Goal: Transaction & Acquisition: Register for event/course

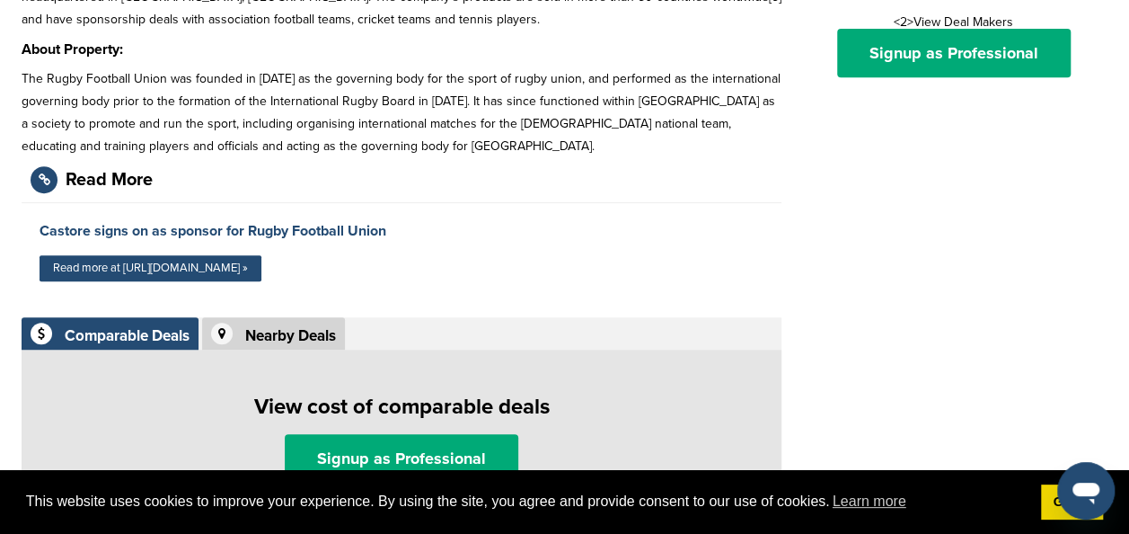
scroll to position [381, 0]
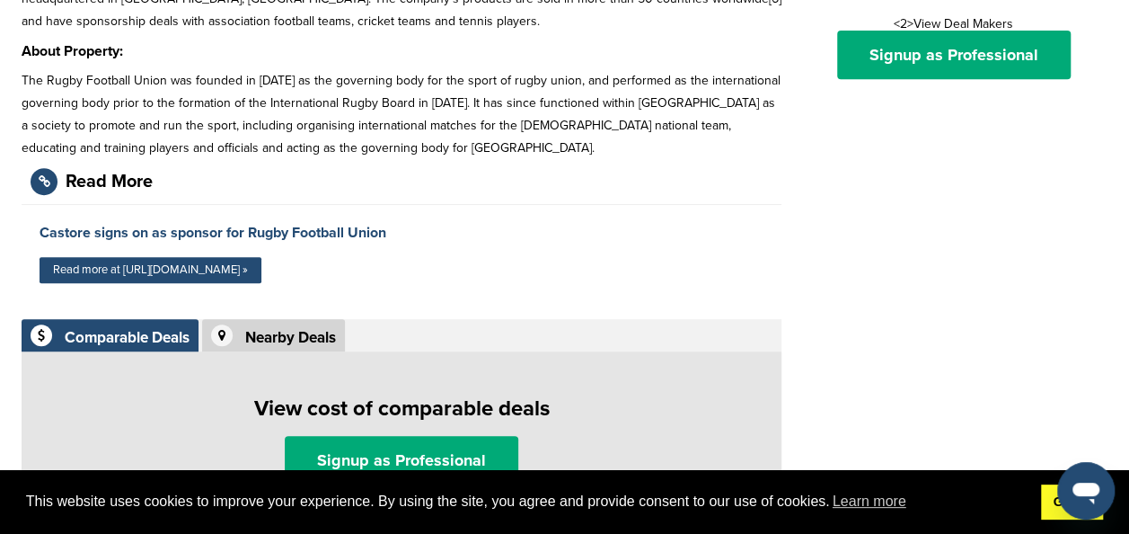
click at [1054, 505] on link "Got it!" at bounding box center [1072, 502] width 62 height 36
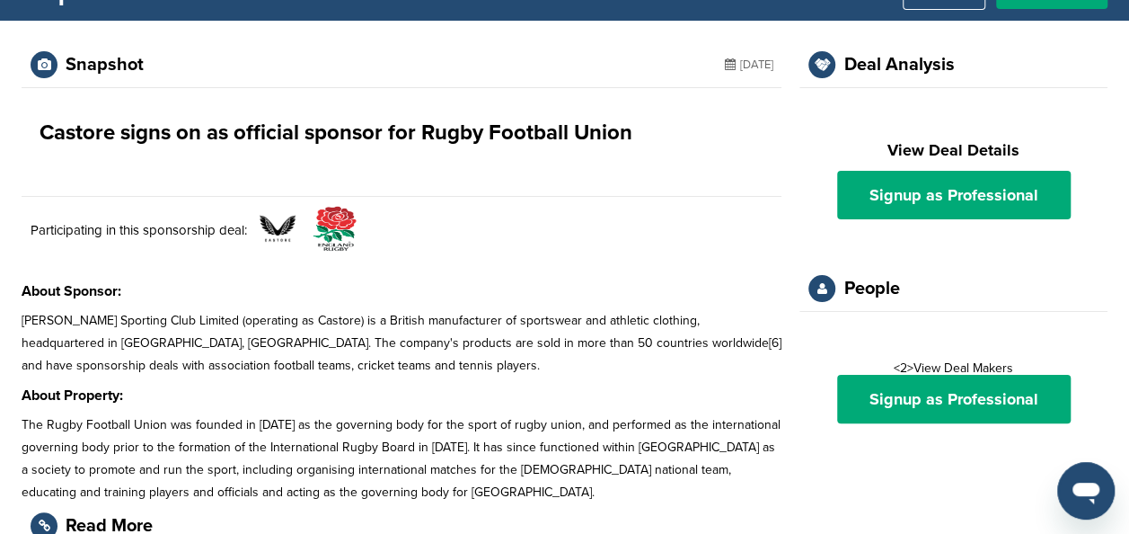
scroll to position [0, 0]
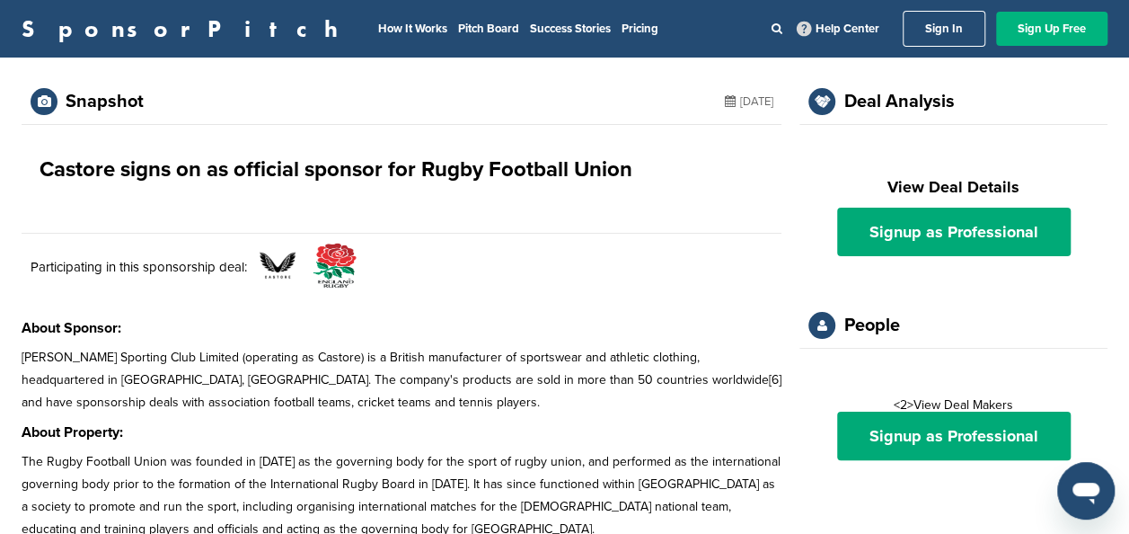
click at [1009, 20] on link "Sign Up Free" at bounding box center [1051, 29] width 111 height 34
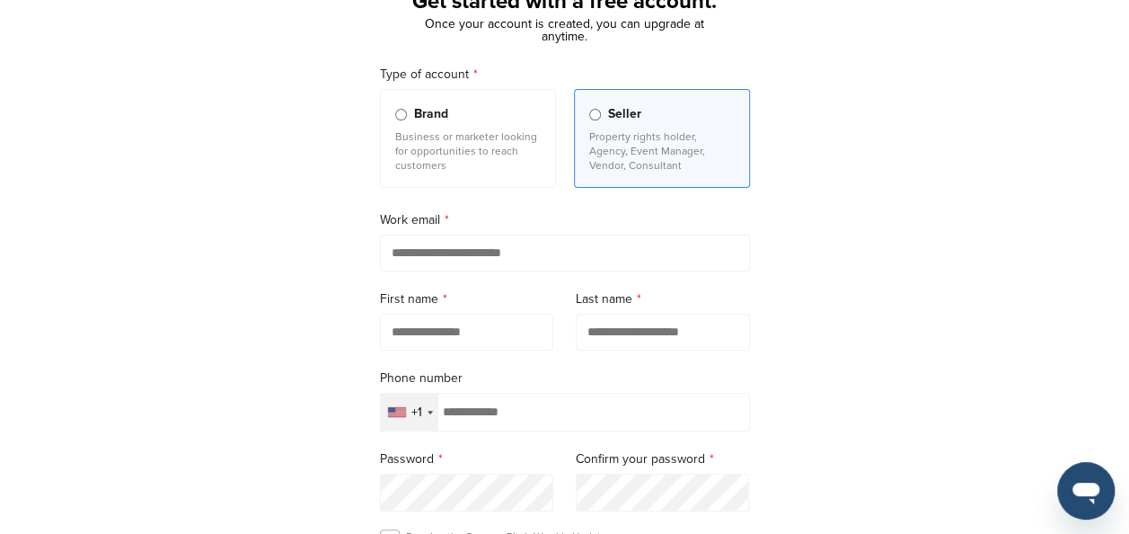
scroll to position [144, 0]
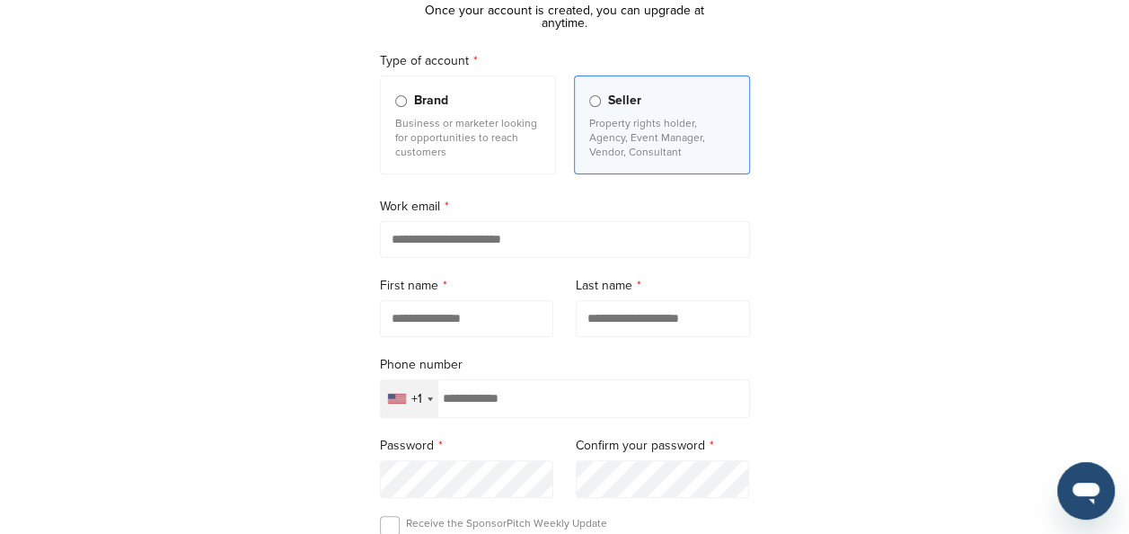
click at [468, 244] on input "email" at bounding box center [565, 239] width 370 height 37
type input "**********"
click at [440, 312] on input "text" at bounding box center [467, 318] width 174 height 37
type input "****"
click at [628, 330] on input "text" at bounding box center [663, 318] width 174 height 37
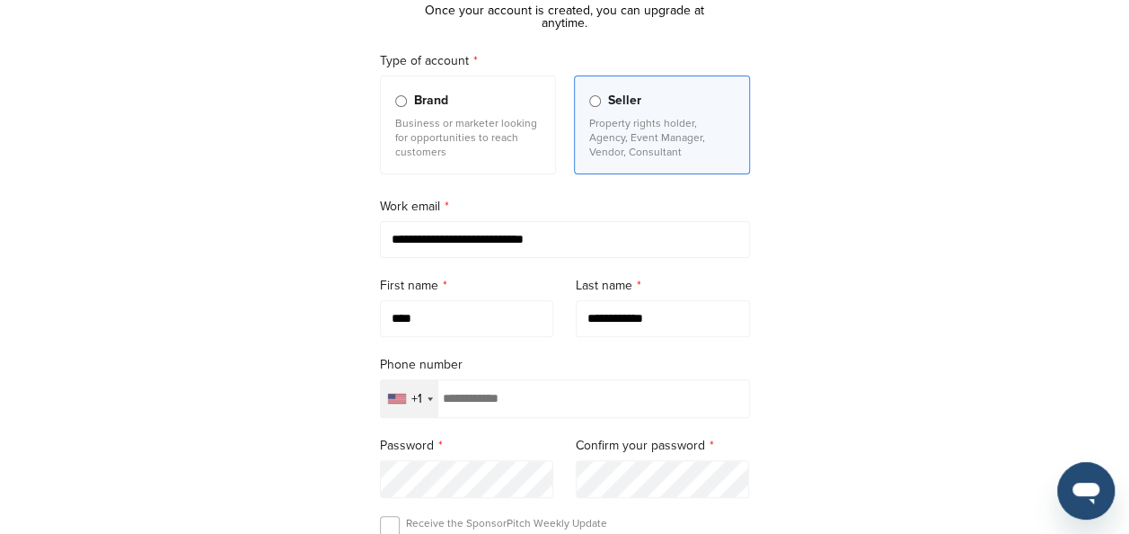
type input "**********"
click at [418, 399] on div "+1" at bounding box center [417, 399] width 11 height 13
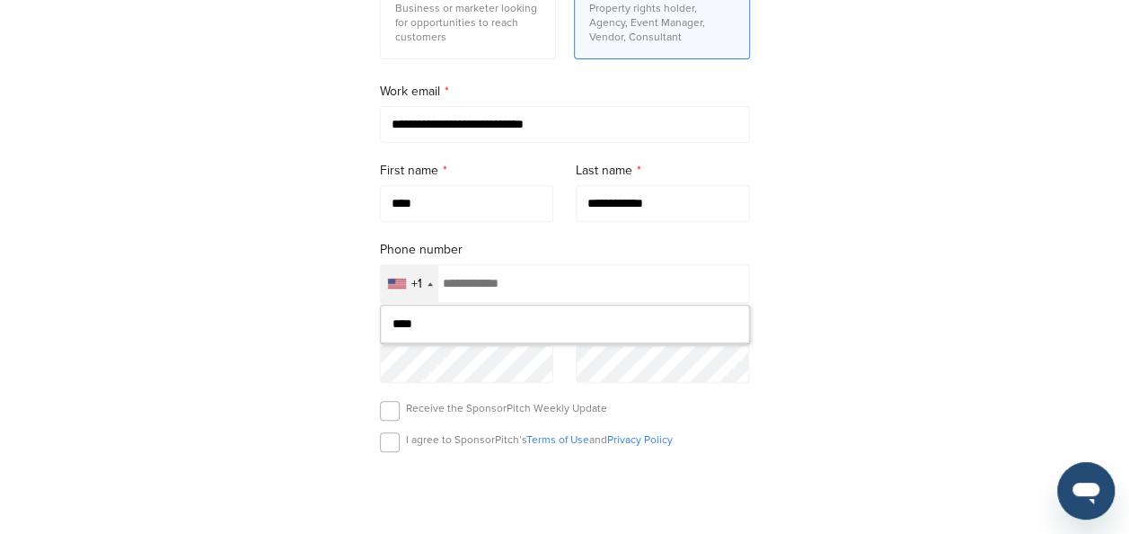
scroll to position [260, 0]
type input "*"
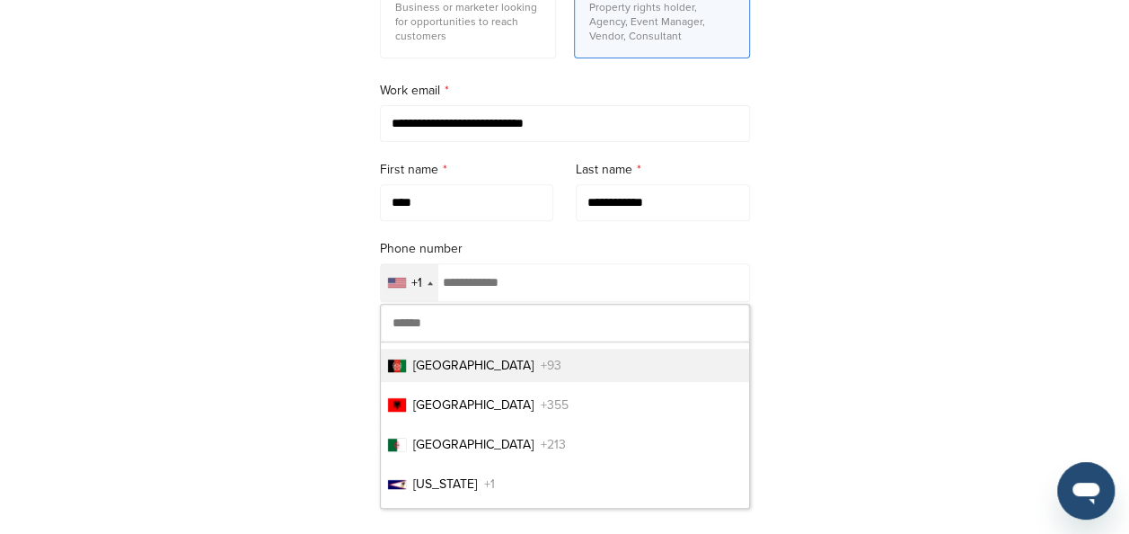
type input "*"
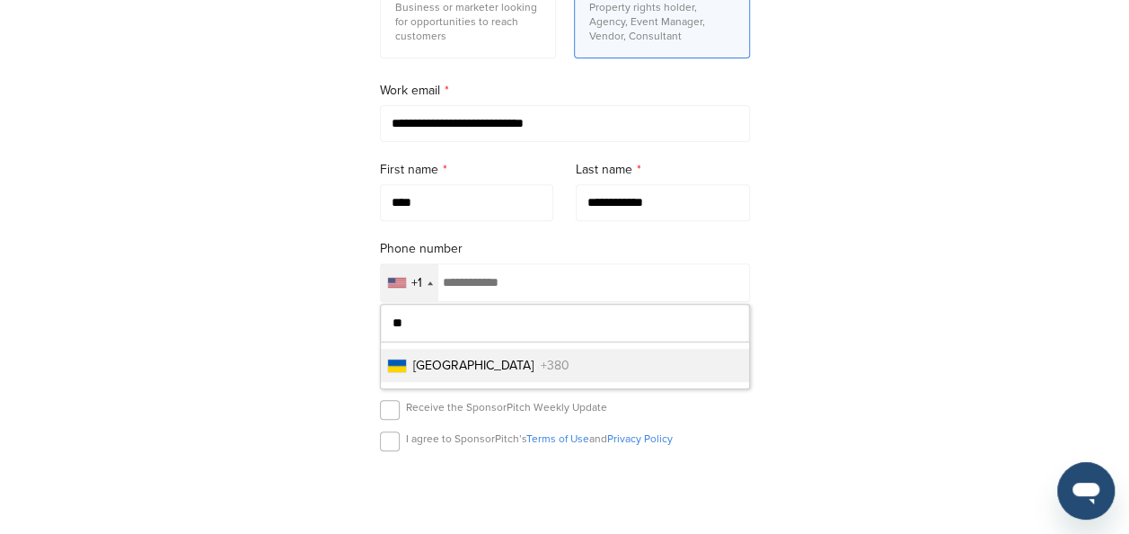
type input "*"
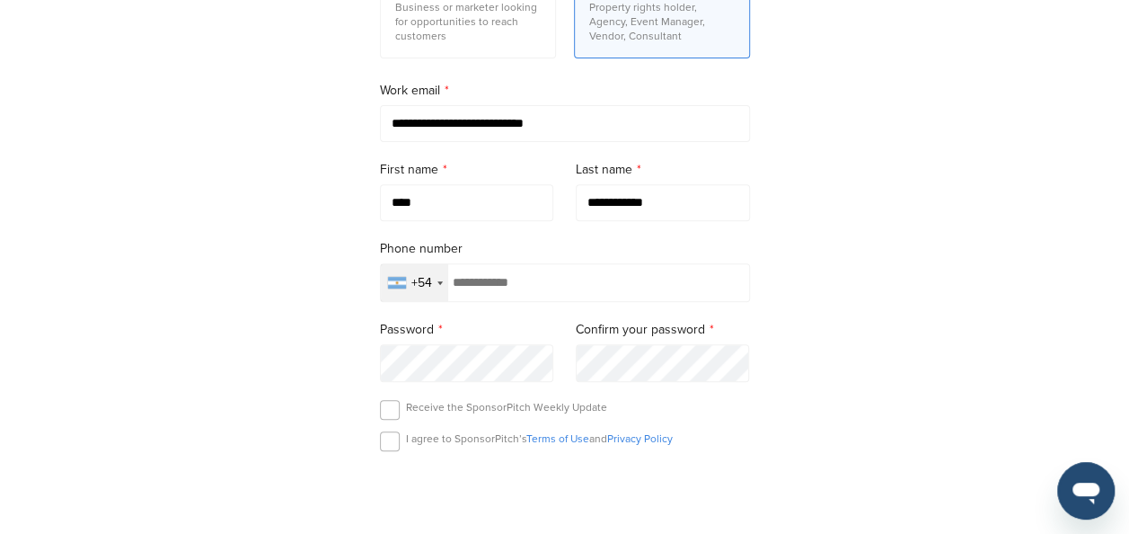
click at [426, 283] on div "+54" at bounding box center [422, 283] width 21 height 13
type input "*"
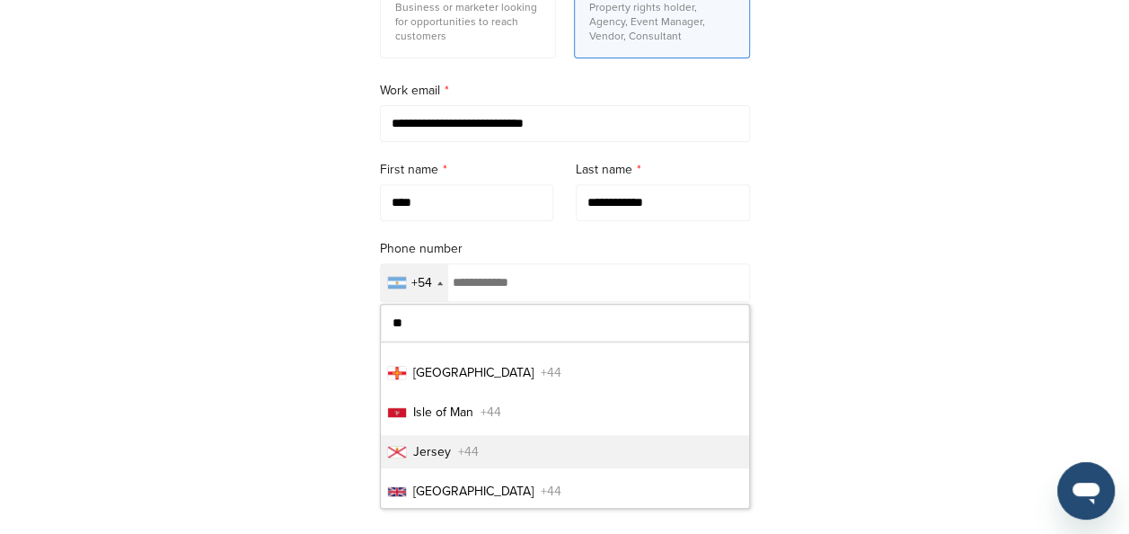
scroll to position [38, 0]
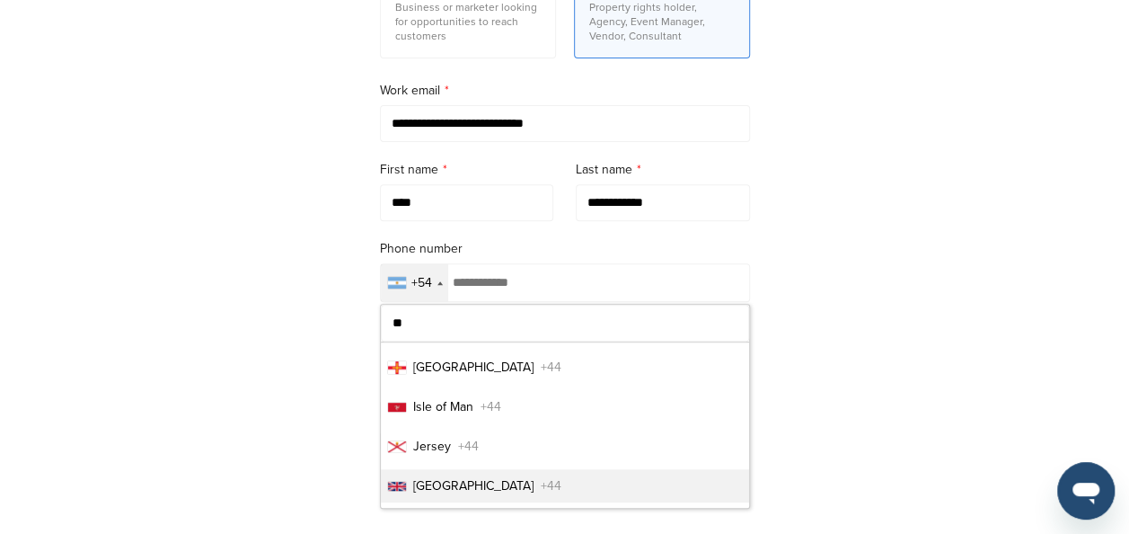
type input "**"
click at [467, 476] on span "United Kingdom" at bounding box center [473, 485] width 120 height 19
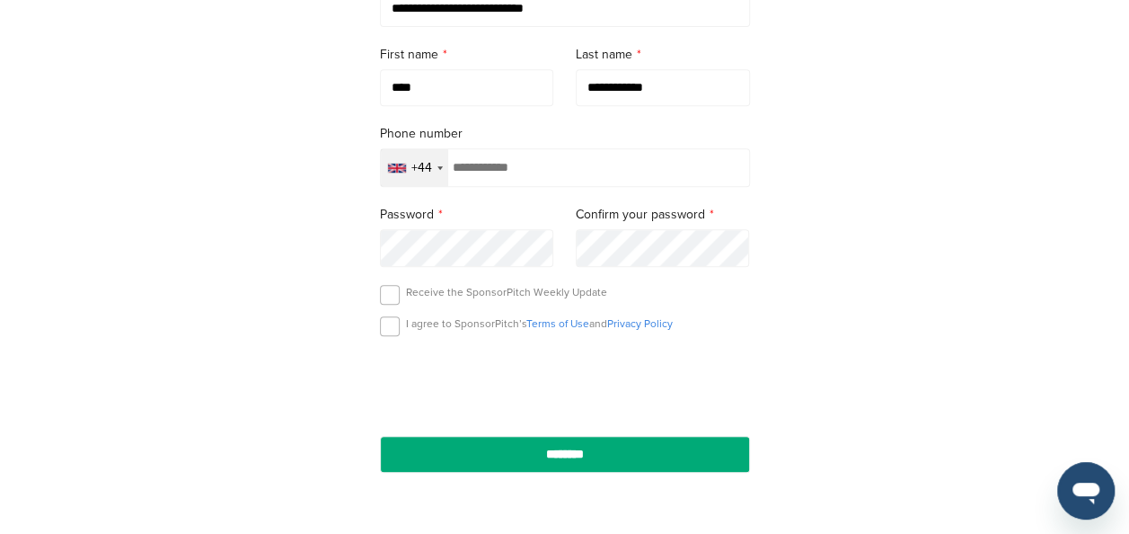
scroll to position [374, 0]
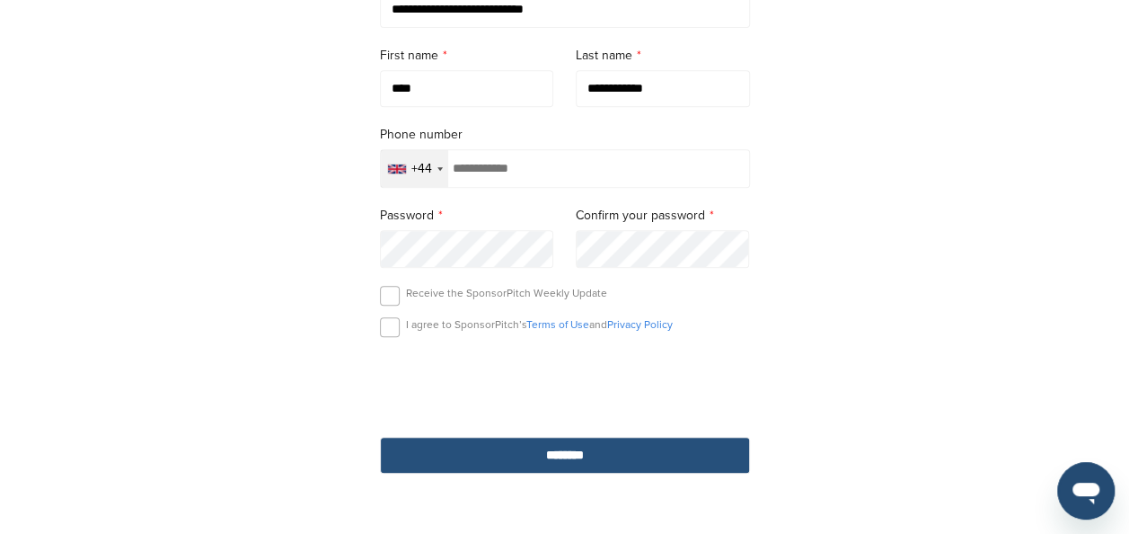
click at [527, 462] on input "********" at bounding box center [565, 455] width 370 height 37
click at [560, 455] on input "********" at bounding box center [565, 455] width 370 height 37
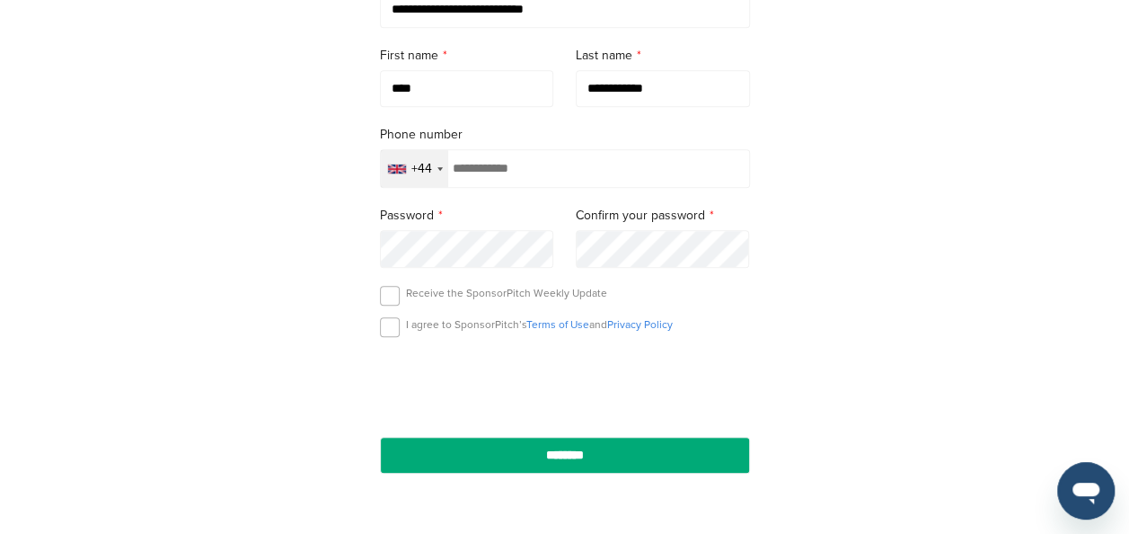
click at [561, 174] on input "tel" at bounding box center [565, 168] width 370 height 39
click at [636, 217] on label "Confirm your password" at bounding box center [663, 216] width 174 height 20
click at [449, 213] on label "Password" at bounding box center [467, 216] width 174 height 20
click at [417, 213] on label "Password" at bounding box center [467, 216] width 174 height 20
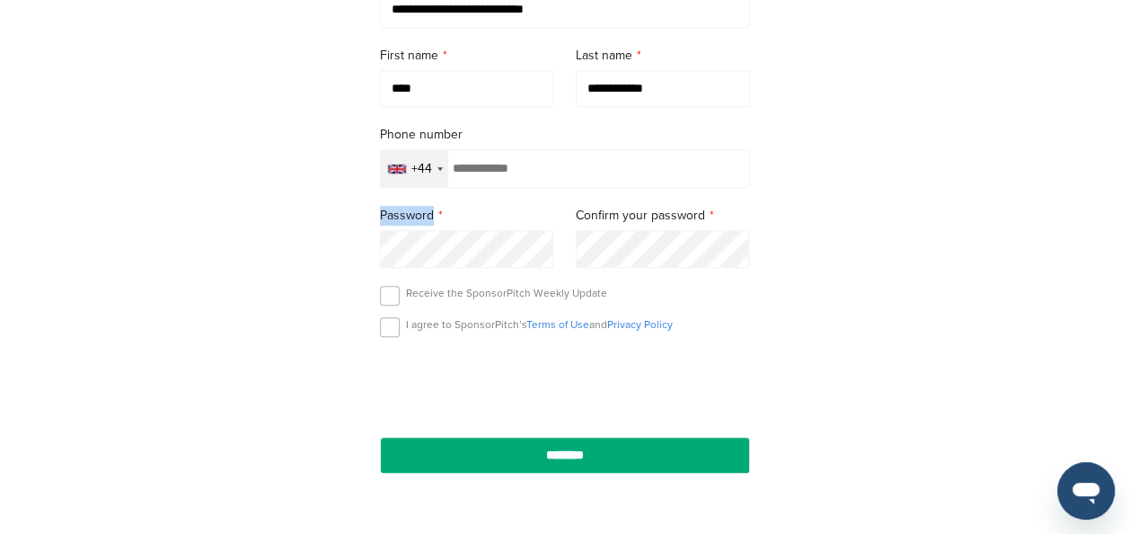
click at [417, 213] on label "Password" at bounding box center [467, 216] width 174 height 20
drag, startPoint x: 417, startPoint y: 213, endPoint x: 456, endPoint y: 222, distance: 39.7
click at [456, 222] on label "Password" at bounding box center [467, 216] width 174 height 20
click at [478, 170] on input "tel" at bounding box center [565, 168] width 370 height 39
type input "**********"
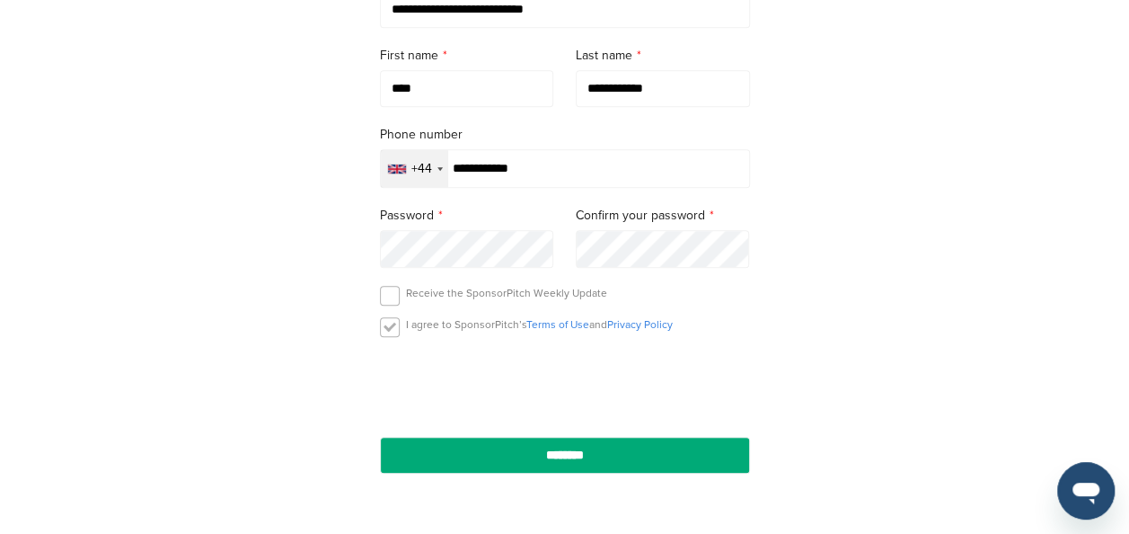
click at [393, 329] on label at bounding box center [390, 327] width 20 height 20
click at [578, 318] on link "Terms of Use" at bounding box center [558, 324] width 63 height 13
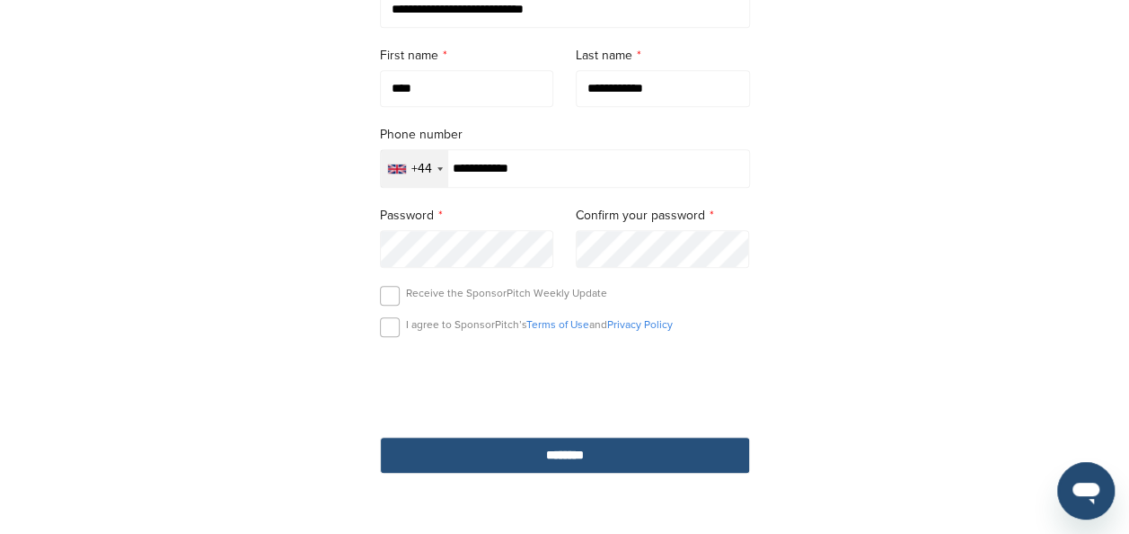
click at [501, 465] on input "********" at bounding box center [565, 455] width 370 height 37
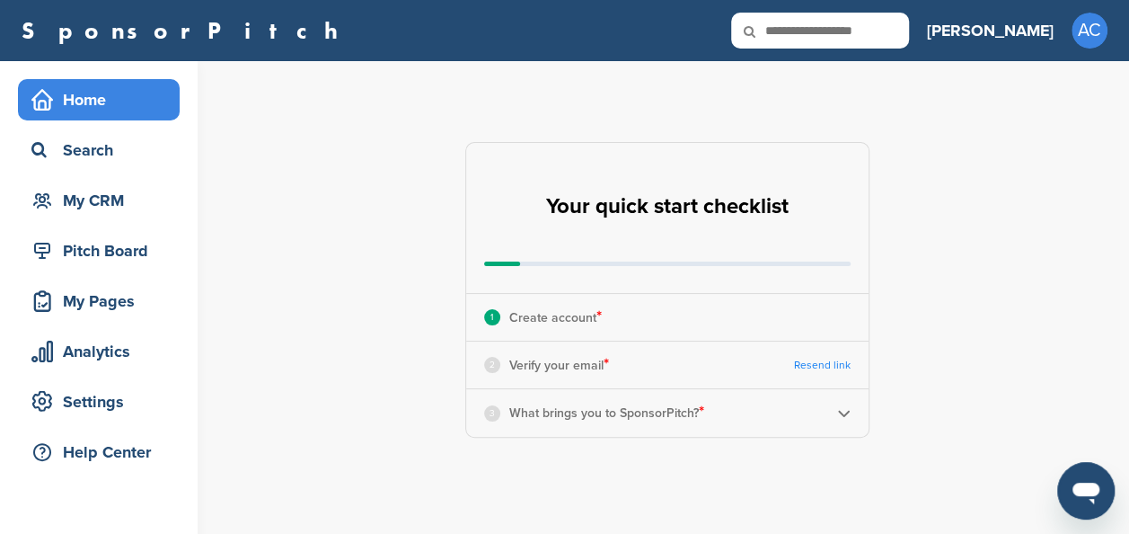
click at [573, 367] on p "Verify your email *" at bounding box center [559, 364] width 100 height 23
click at [552, 313] on p "Create account *" at bounding box center [555, 316] width 93 height 23
click at [587, 320] on p "Create account *" at bounding box center [555, 316] width 93 height 23
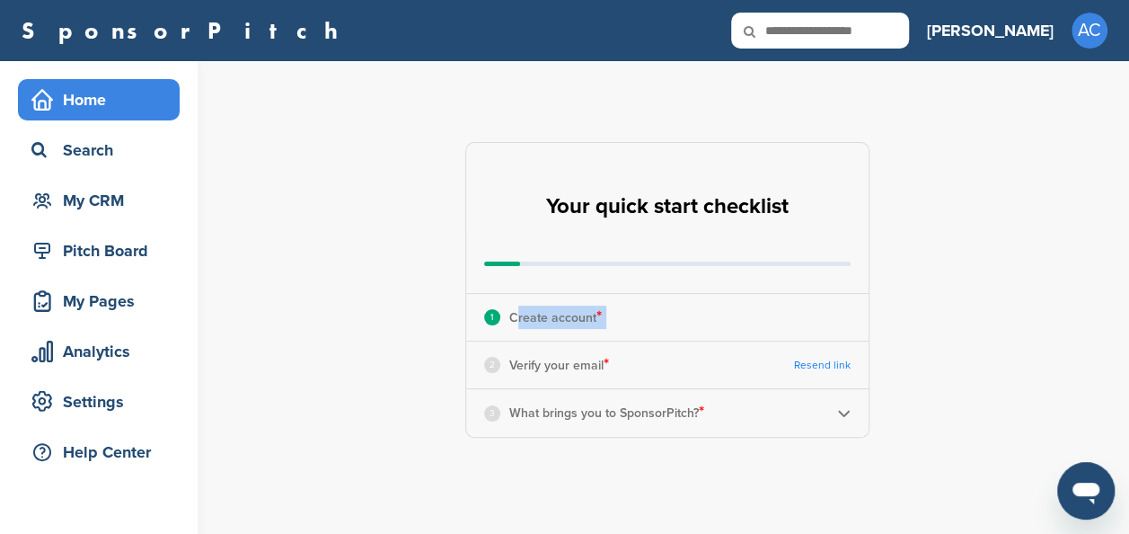
click at [807, 305] on div "1 Create account *" at bounding box center [667, 317] width 403 height 47
click at [806, 309] on div "1 Create account *" at bounding box center [667, 317] width 403 height 47
click at [611, 257] on div "Your quick start checklist" at bounding box center [667, 218] width 403 height 150
click at [819, 365] on link "Resend link" at bounding box center [822, 365] width 57 height 13
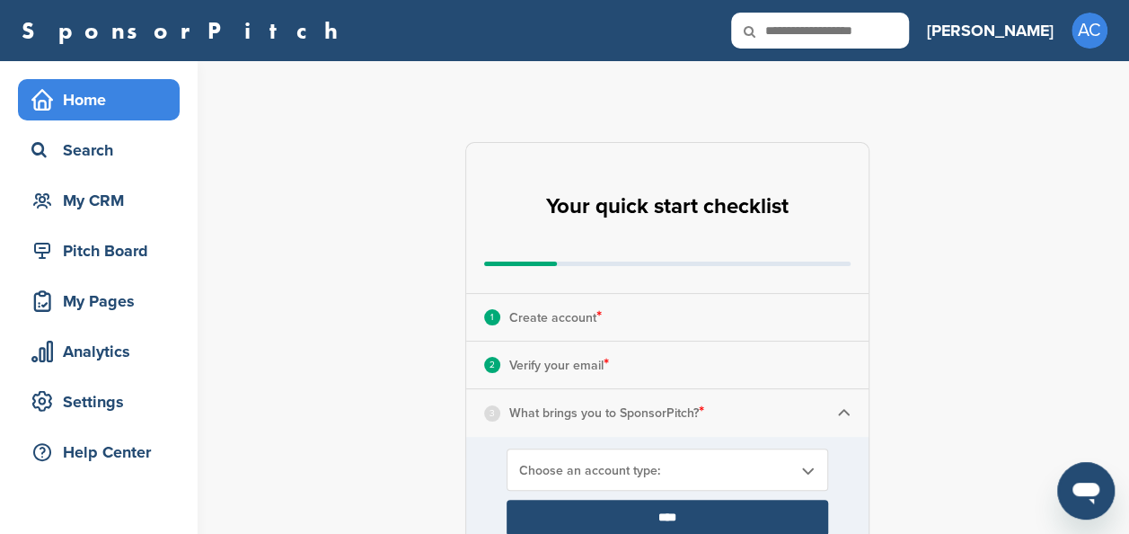
click at [528, 399] on div "3 What brings you to SponsorPitch? *" at bounding box center [667, 412] width 403 height 47
click at [848, 406] on img at bounding box center [843, 412] width 13 height 13
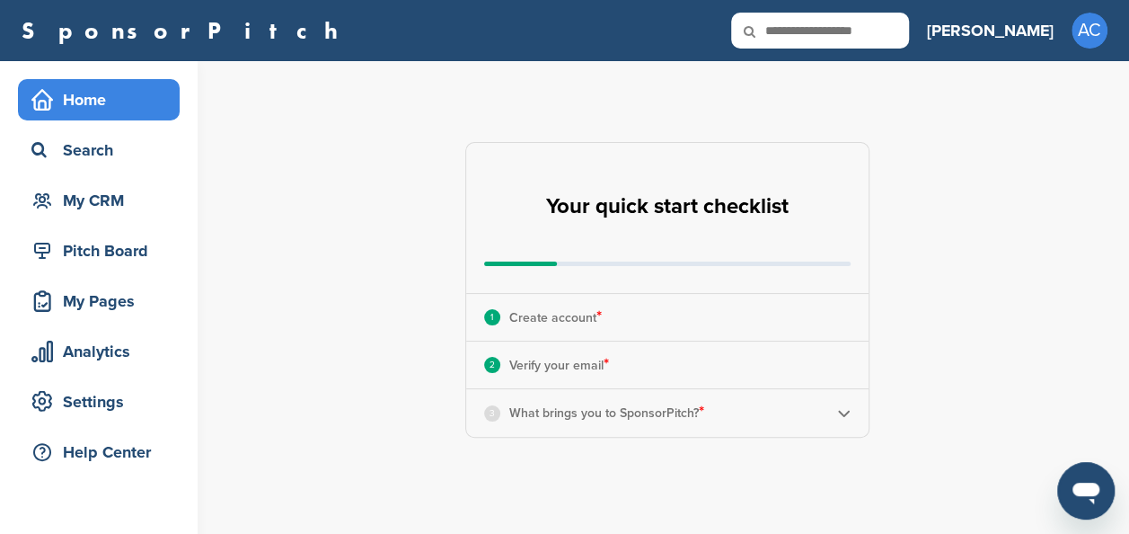
click at [848, 406] on img at bounding box center [843, 412] width 13 height 13
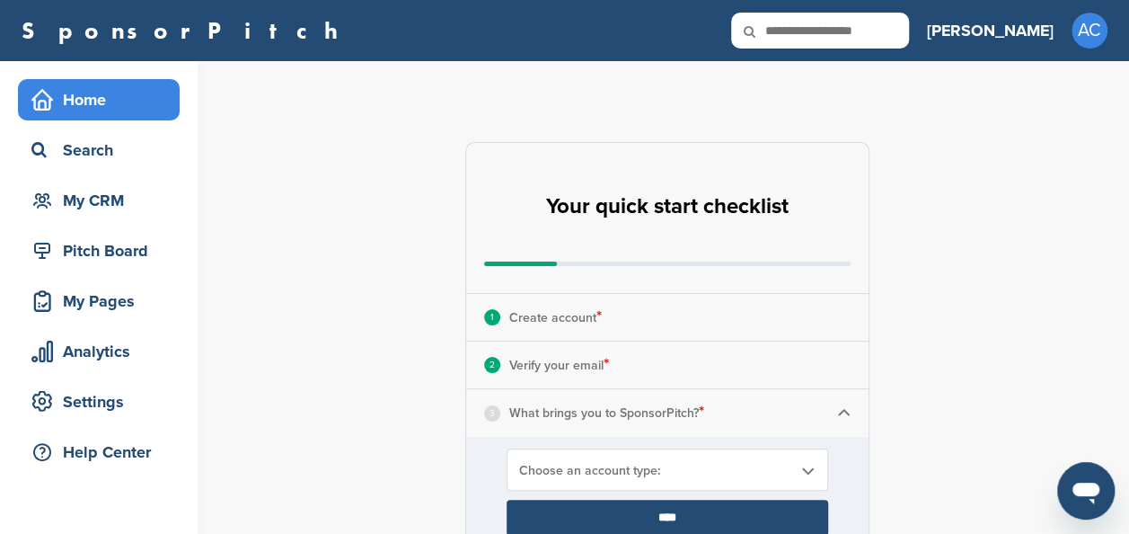
click at [725, 513] on input "****" at bounding box center [668, 518] width 322 height 36
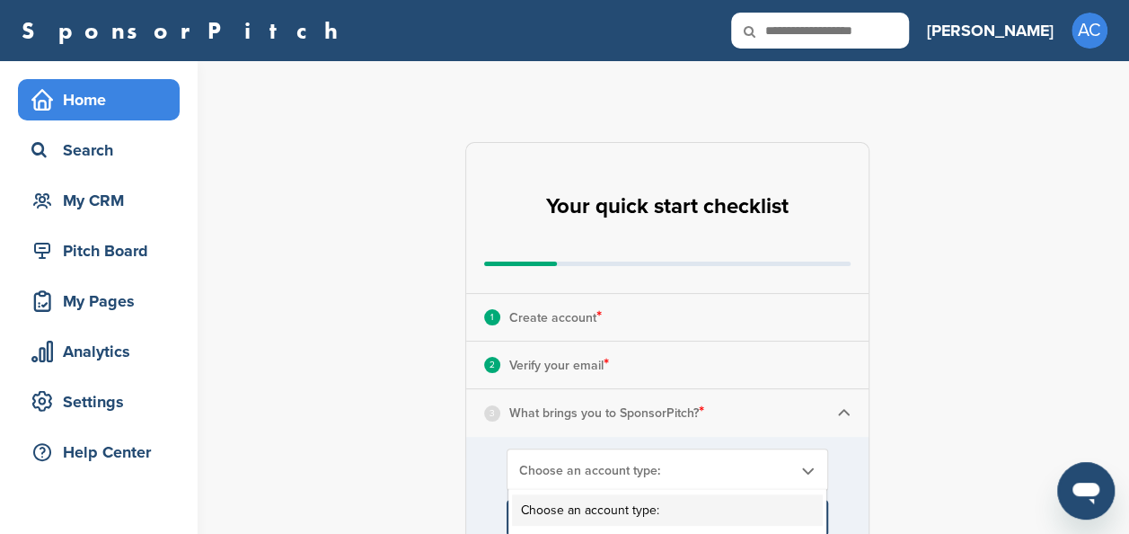
click at [695, 473] on span "Choose an account type:" at bounding box center [655, 470] width 273 height 15
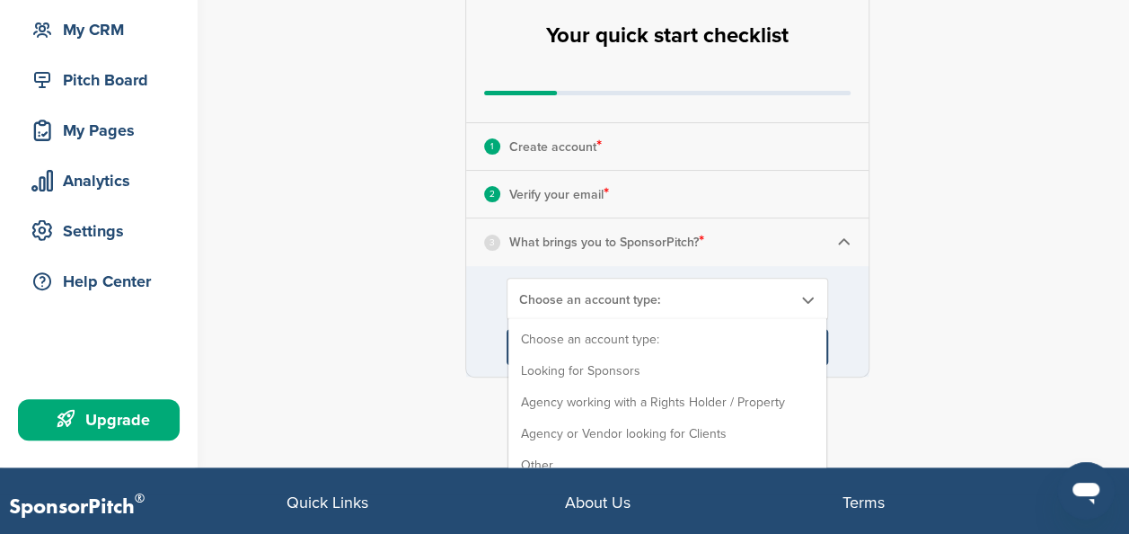
scroll to position [170, 0]
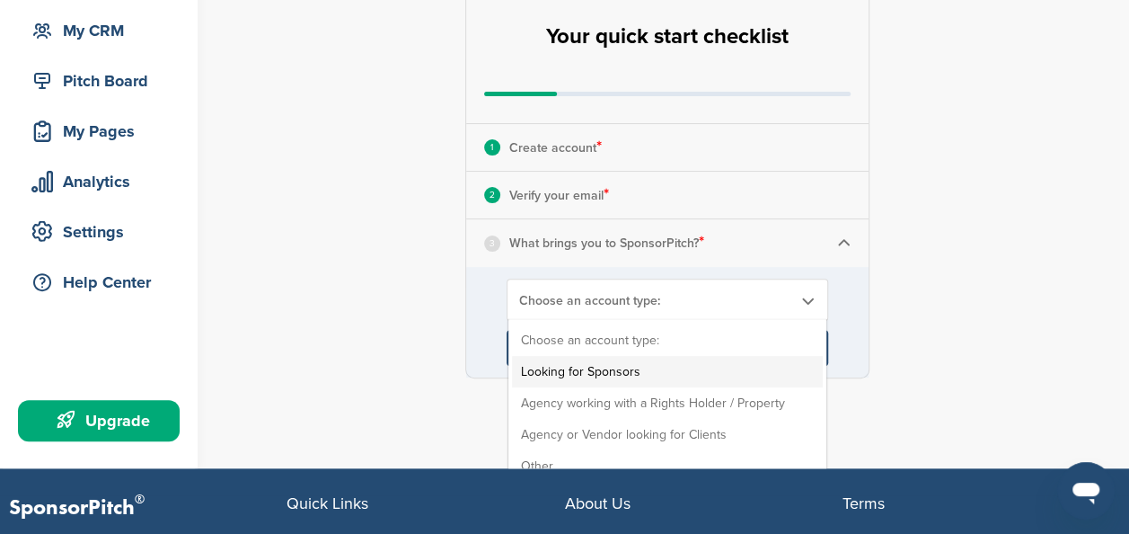
click at [604, 364] on li "Looking for Sponsors" at bounding box center [667, 371] width 311 height 31
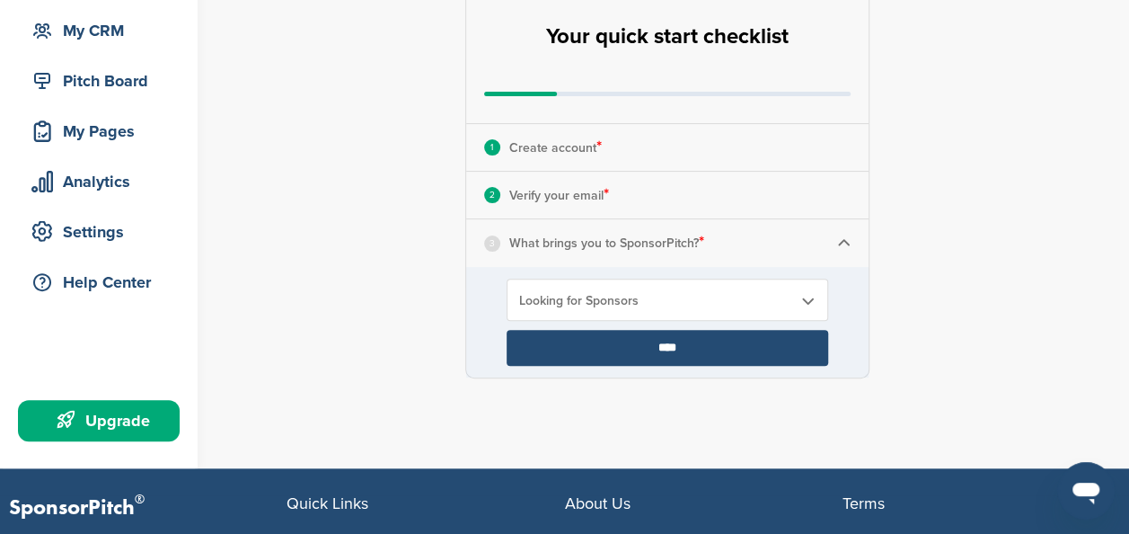
click at [618, 345] on input "****" at bounding box center [668, 348] width 322 height 36
click at [665, 238] on p "What brings you to SponsorPitch? *" at bounding box center [606, 242] width 195 height 23
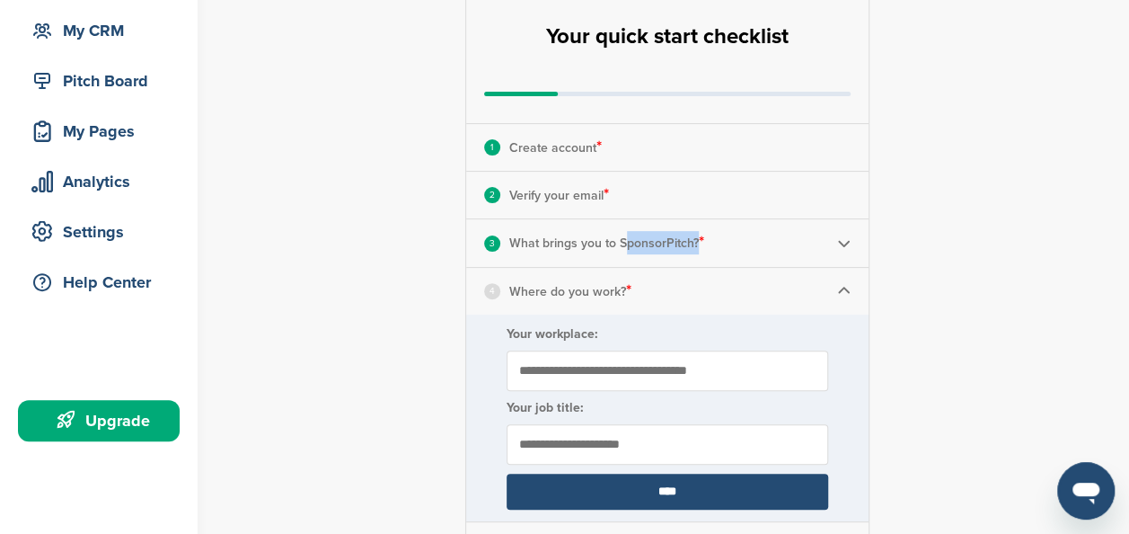
click at [665, 238] on p "What brings you to SponsorPitch? *" at bounding box center [606, 242] width 195 height 23
drag, startPoint x: 665, startPoint y: 238, endPoint x: 713, endPoint y: 266, distance: 55.9
click at [713, 268] on div "4 Where do you work? *" at bounding box center [667, 291] width 403 height 47
click at [611, 298] on p "Where do you work? *" at bounding box center [570, 290] width 122 height 23
click at [597, 293] on p "Where do you work? *" at bounding box center [570, 290] width 122 height 23
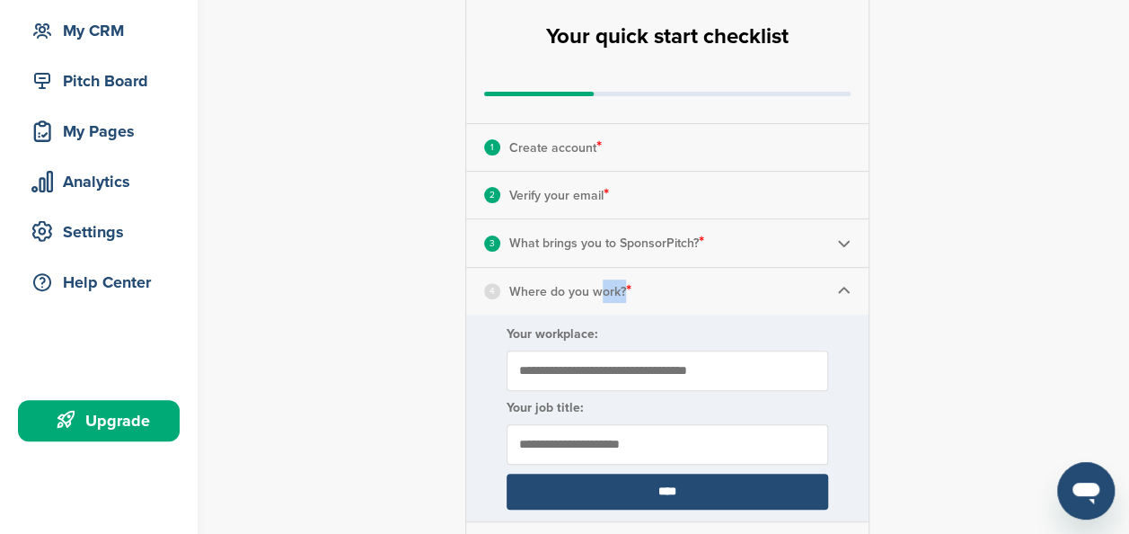
click at [597, 293] on p "Where do you work? *" at bounding box center [570, 290] width 122 height 23
drag, startPoint x: 597, startPoint y: 293, endPoint x: 581, endPoint y: 296, distance: 15.5
click at [581, 296] on p "Where do you work? *" at bounding box center [570, 290] width 122 height 23
click at [590, 377] on input "Your workplace:" at bounding box center [668, 370] width 322 height 40
type input "******"
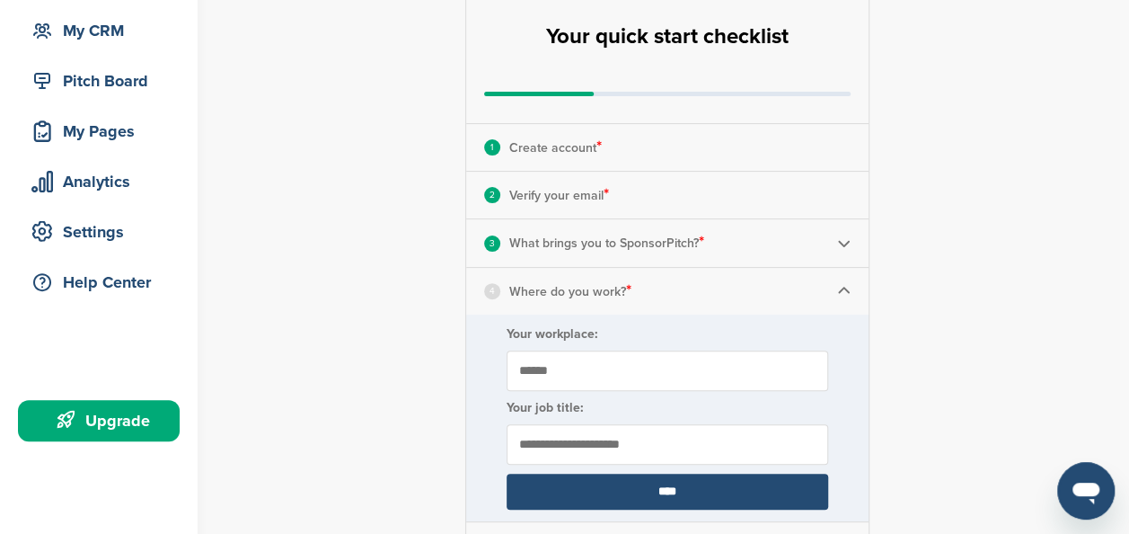
click at [598, 448] on input "text" at bounding box center [668, 444] width 322 height 40
type input "******"
click at [600, 492] on input "****" at bounding box center [668, 492] width 322 height 36
click at [598, 491] on input "****" at bounding box center [668, 492] width 322 height 36
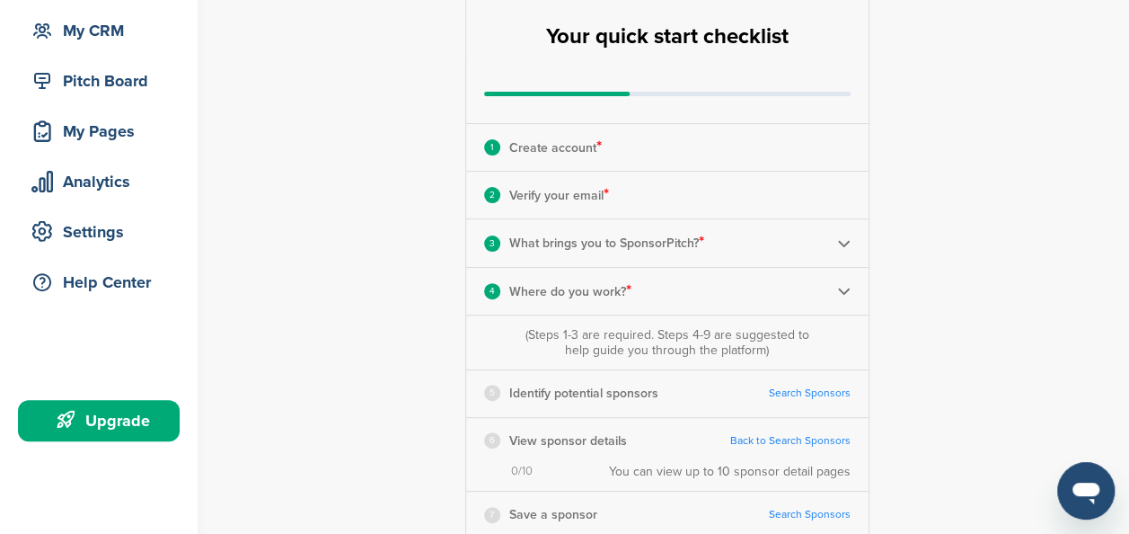
click at [354, 454] on div "**********" at bounding box center [677, 389] width 903 height 996
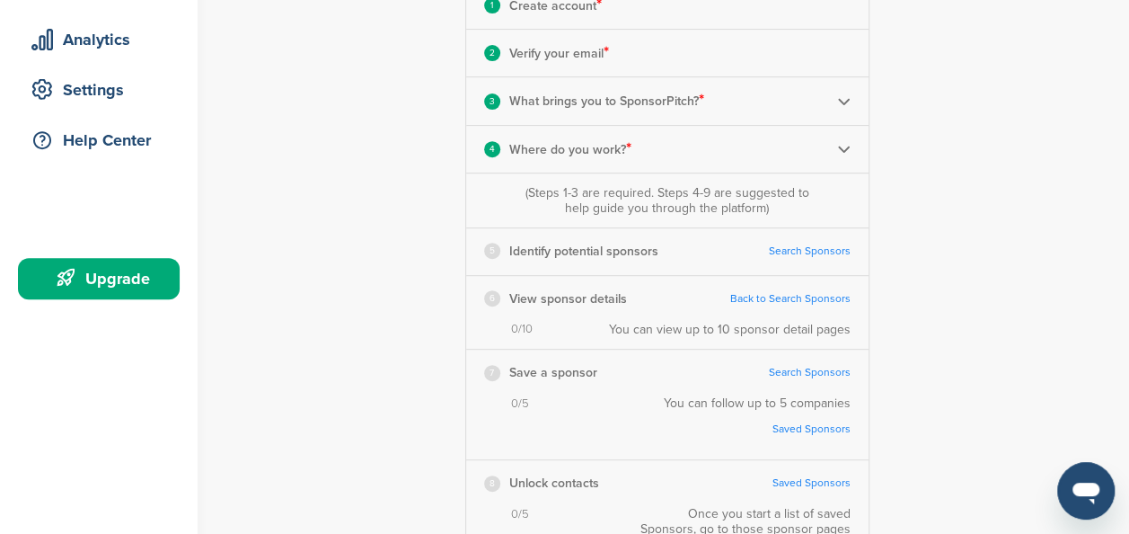
scroll to position [0, 0]
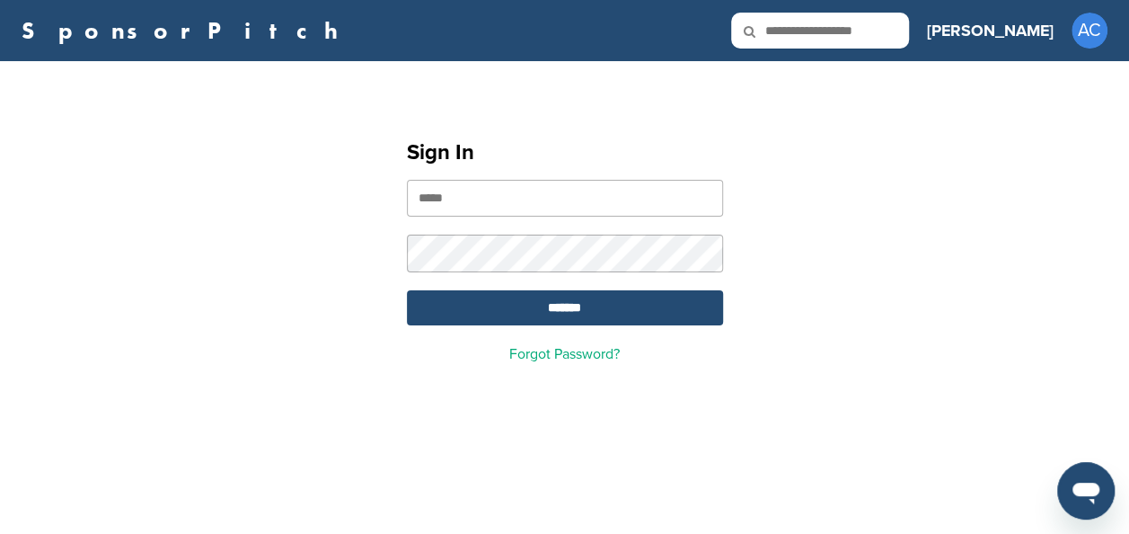
click at [643, 188] on input "email" at bounding box center [565, 198] width 316 height 37
type input "**********"
click at [668, 299] on input "*******" at bounding box center [565, 307] width 316 height 35
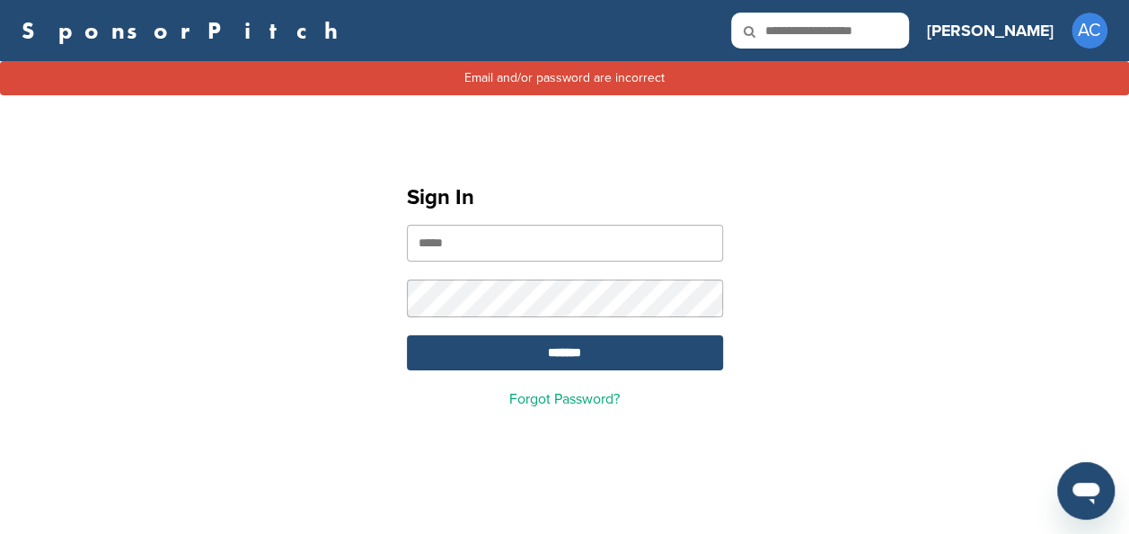
click at [654, 244] on input "email" at bounding box center [565, 243] width 316 height 37
type input "**********"
click at [565, 349] on input "*******" at bounding box center [565, 352] width 316 height 35
click at [909, 21] on input "text" at bounding box center [820, 31] width 178 height 36
type input "*****"
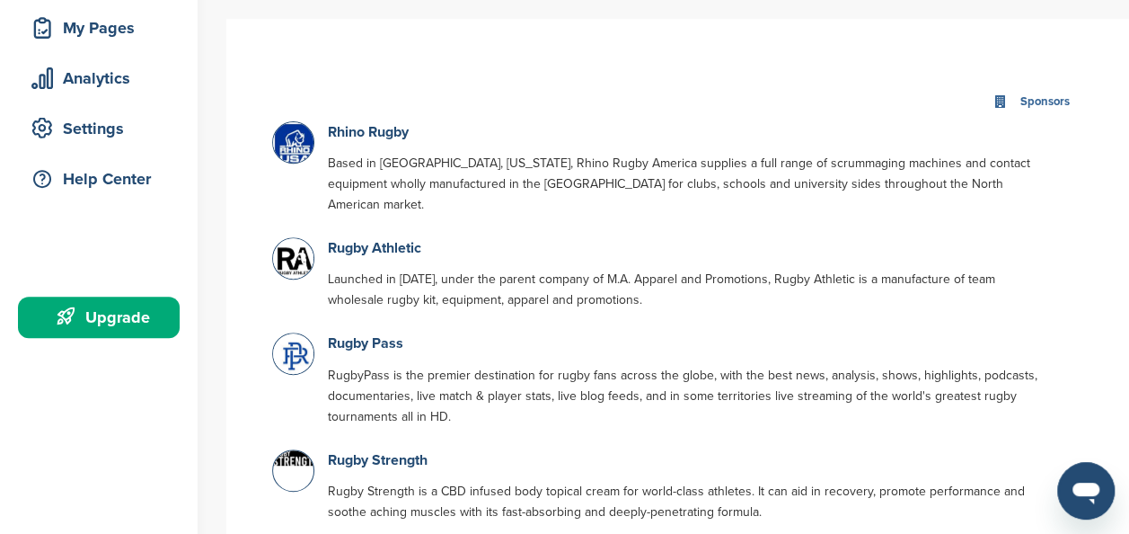
scroll to position [272, 0]
click at [383, 131] on link "Rhino Rugby" at bounding box center [368, 133] width 81 height 18
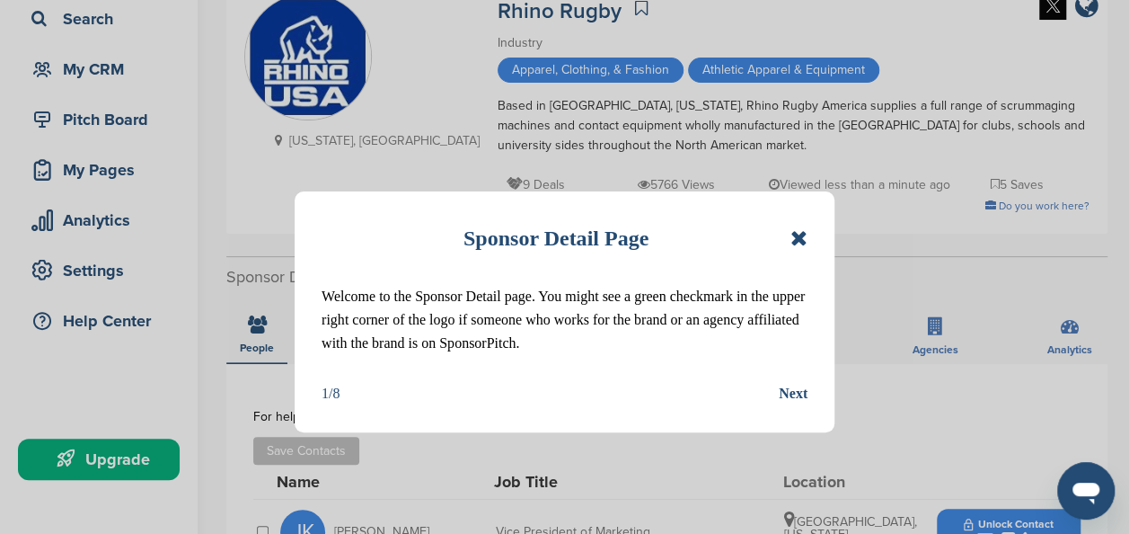
scroll to position [132, 0]
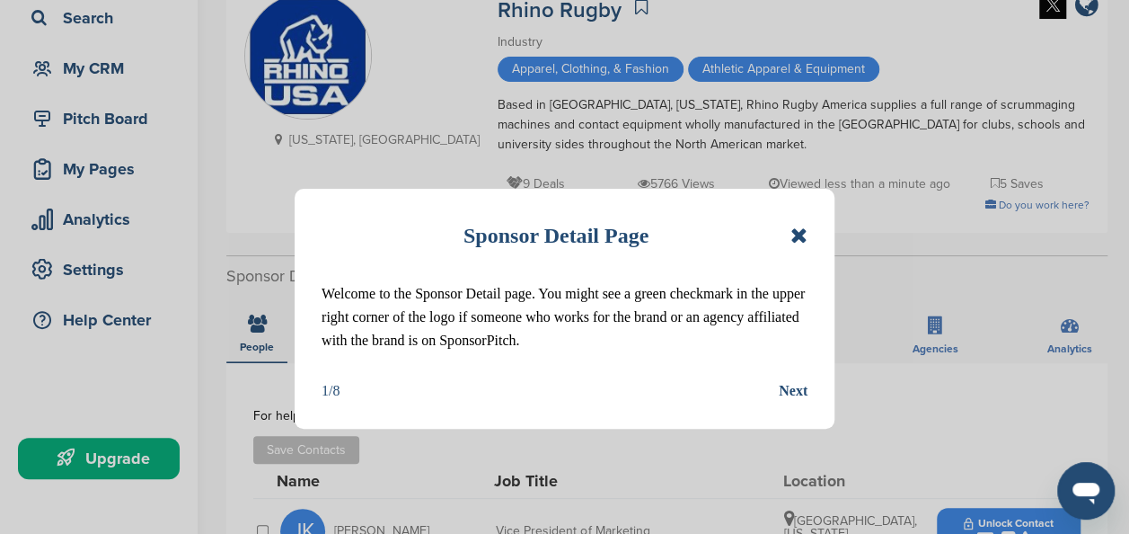
click at [799, 385] on div "Next" at bounding box center [793, 390] width 29 height 23
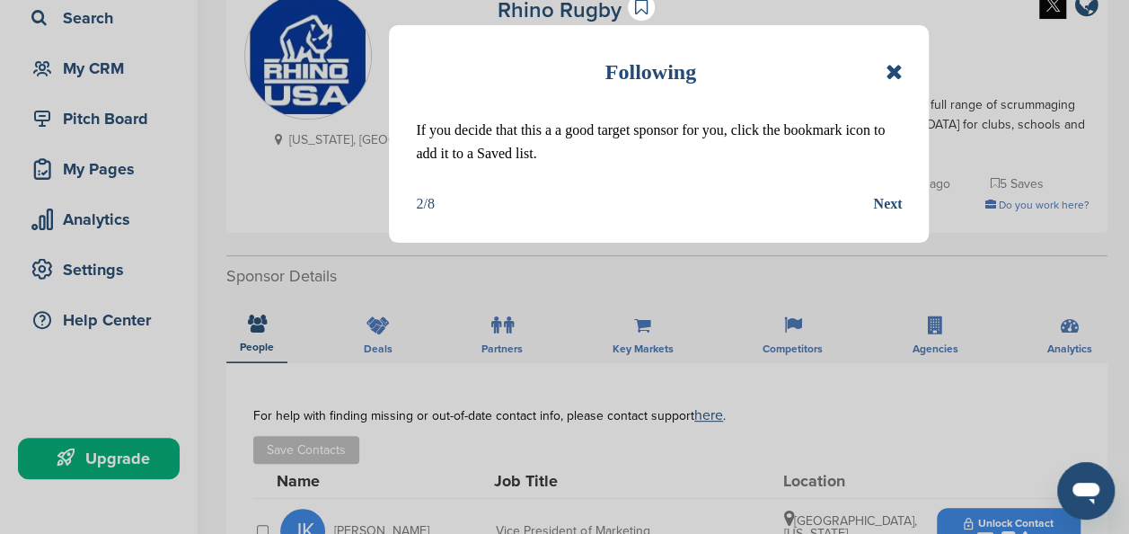
click at [799, 385] on div "Following If you decide that this a a good target sponsor for you, click the bo…" at bounding box center [564, 267] width 1129 height 534
drag, startPoint x: 799, startPoint y: 385, endPoint x: 894, endPoint y: 194, distance: 213.0
click at [894, 194] on div "Next" at bounding box center [887, 203] width 29 height 23
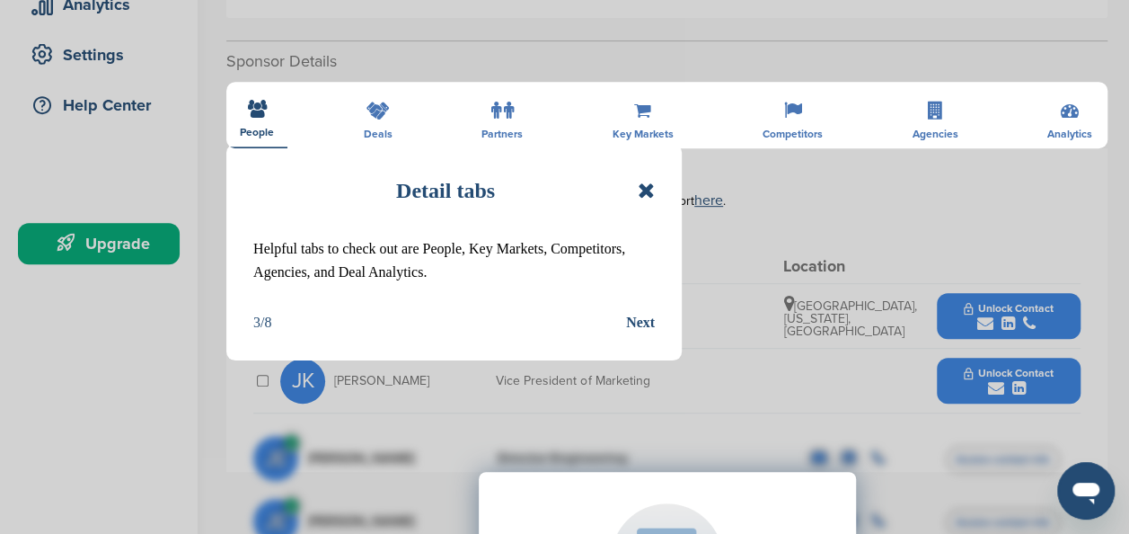
scroll to position [357, 0]
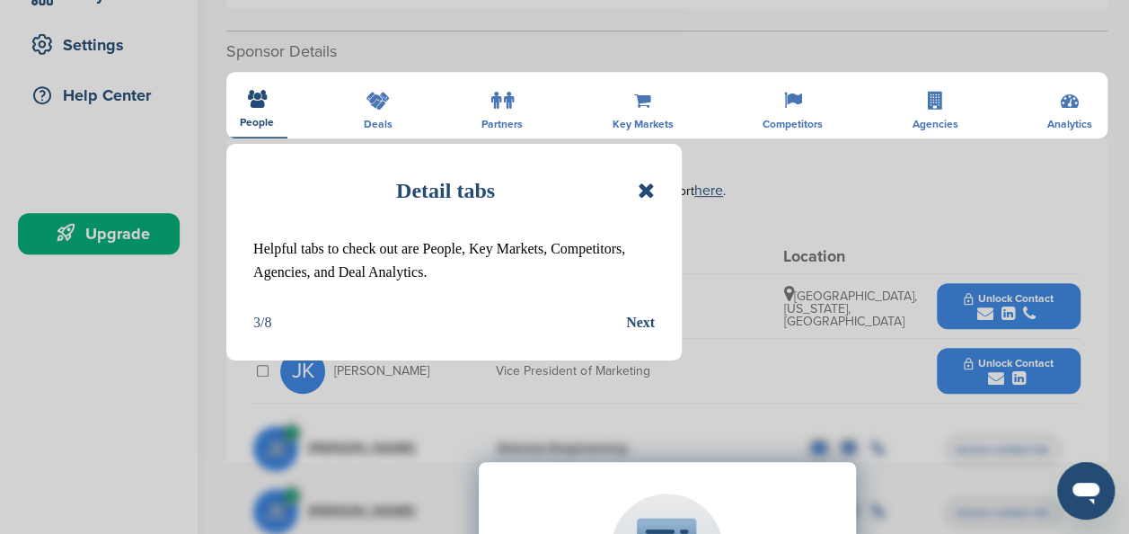
click at [645, 322] on div "Next" at bounding box center [640, 322] width 29 height 23
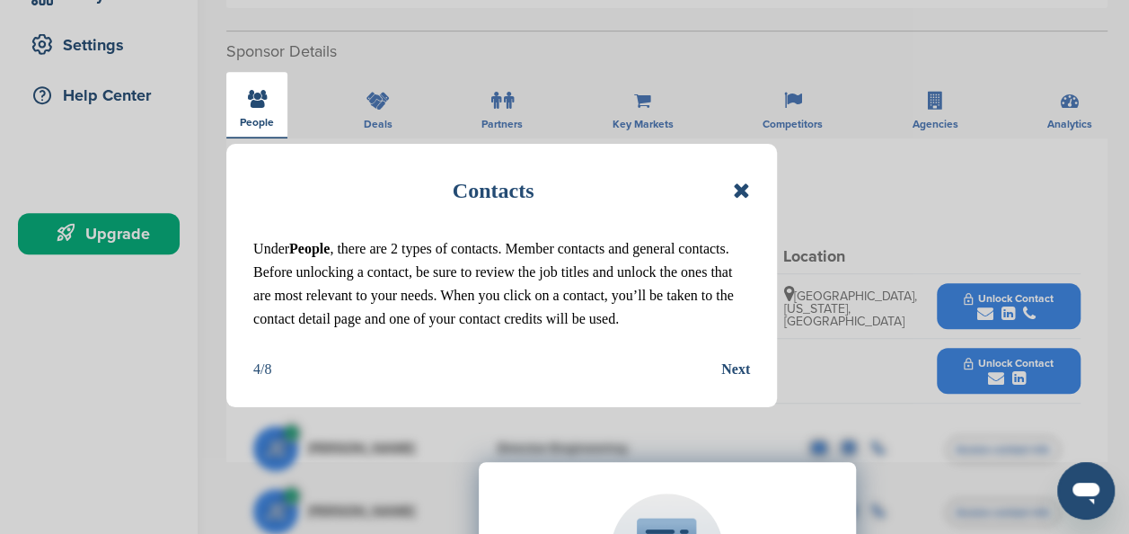
click at [742, 367] on div "Next" at bounding box center [736, 369] width 29 height 23
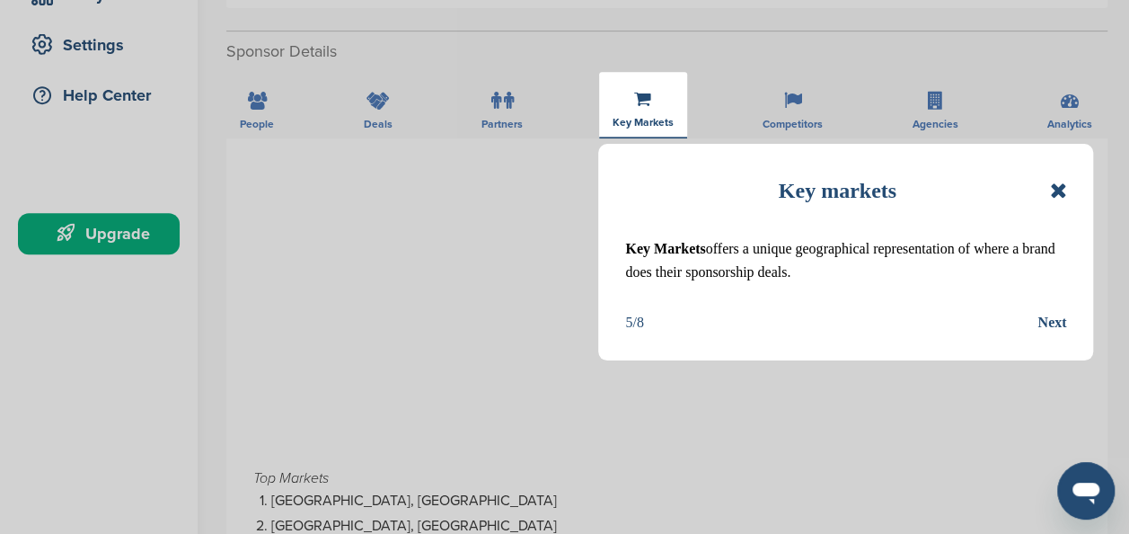
click at [1058, 323] on div "Next" at bounding box center [1052, 322] width 29 height 23
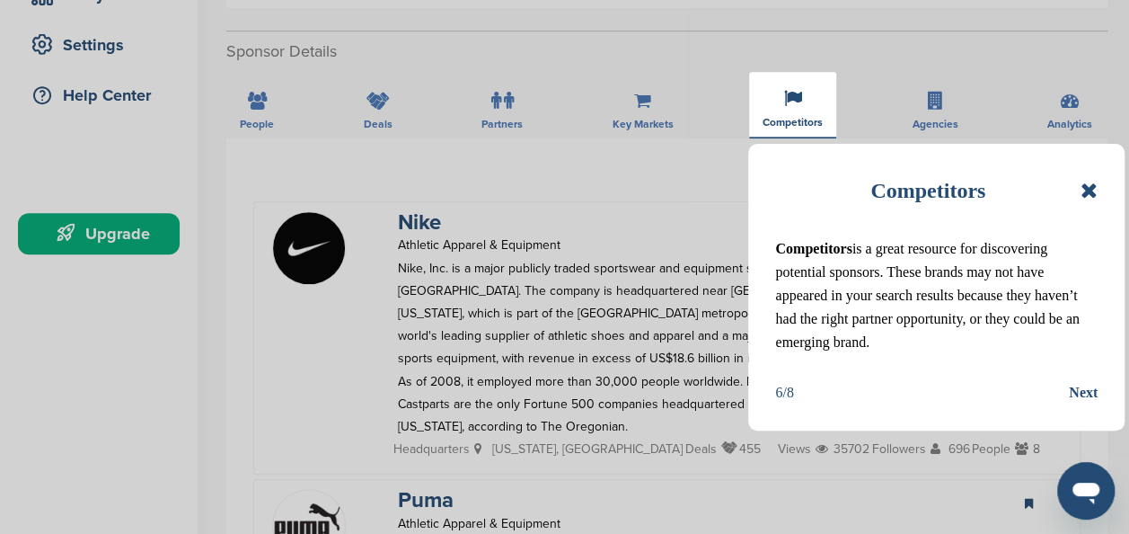
click at [1080, 382] on div "Next" at bounding box center [1083, 392] width 29 height 23
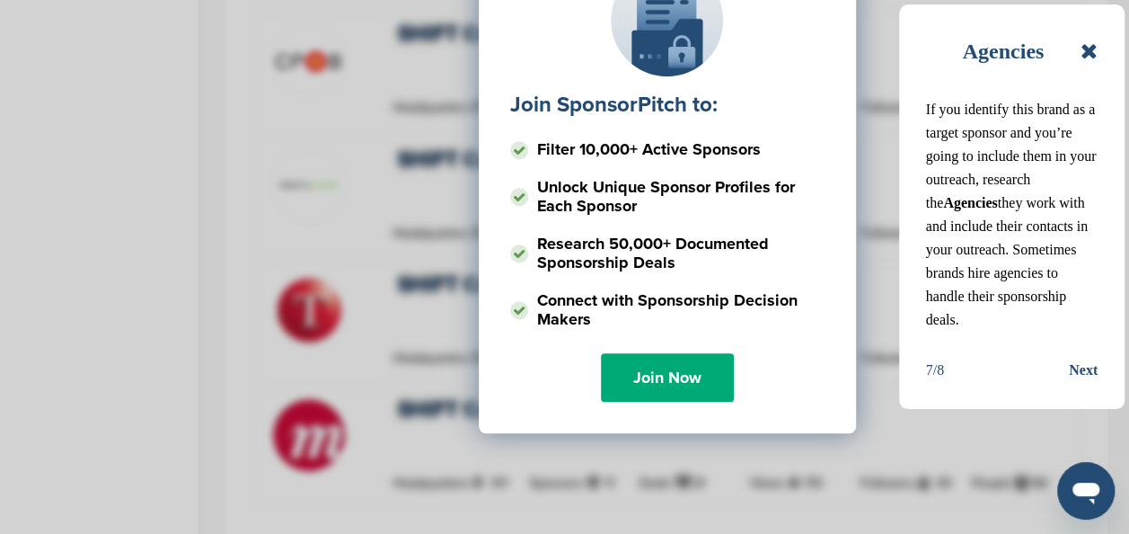
scroll to position [728, 0]
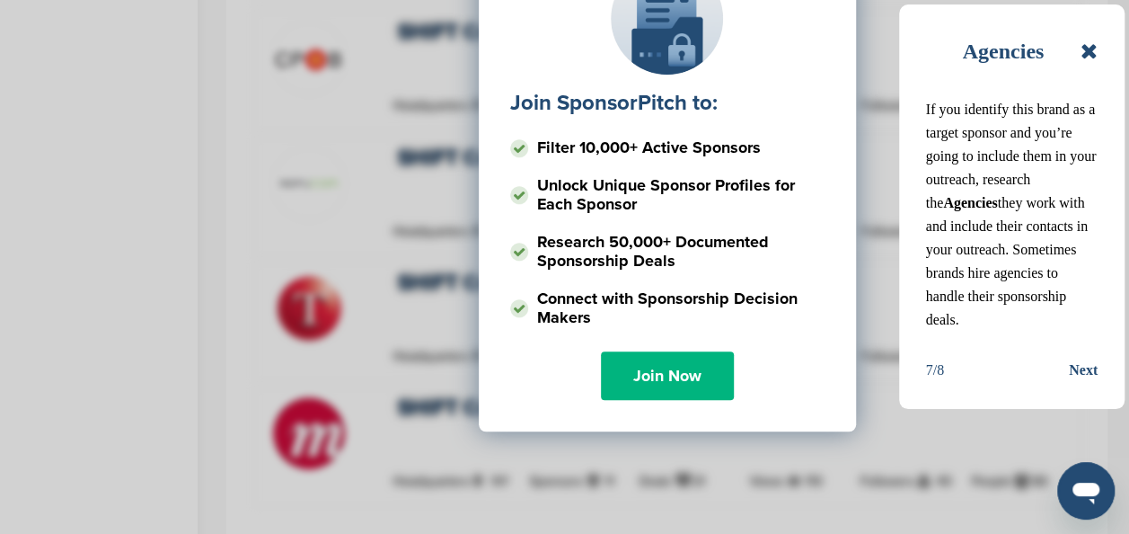
click at [655, 383] on link "Join Now" at bounding box center [667, 375] width 133 height 49
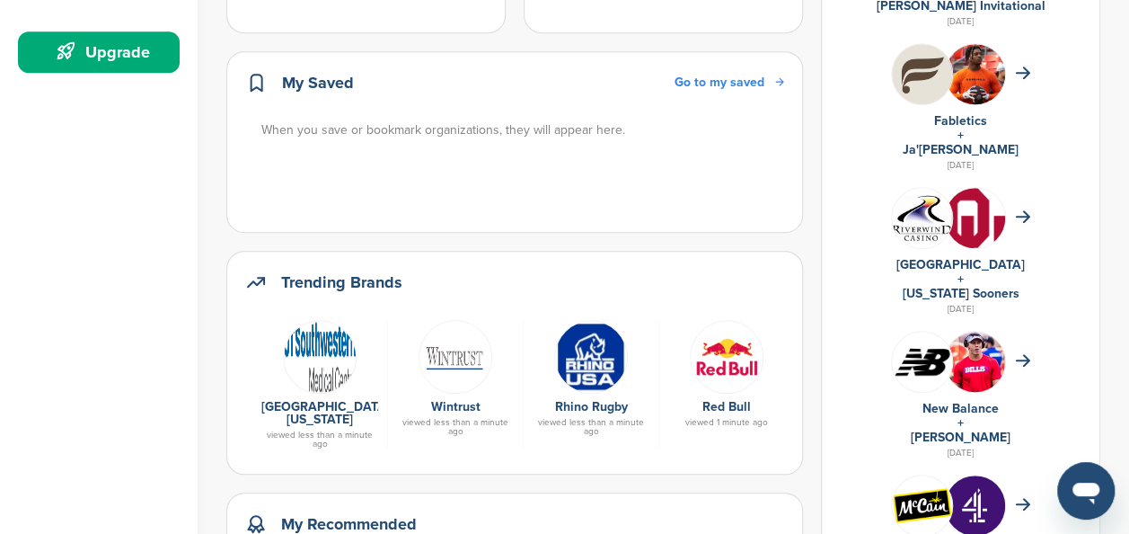
scroll to position [537, 0]
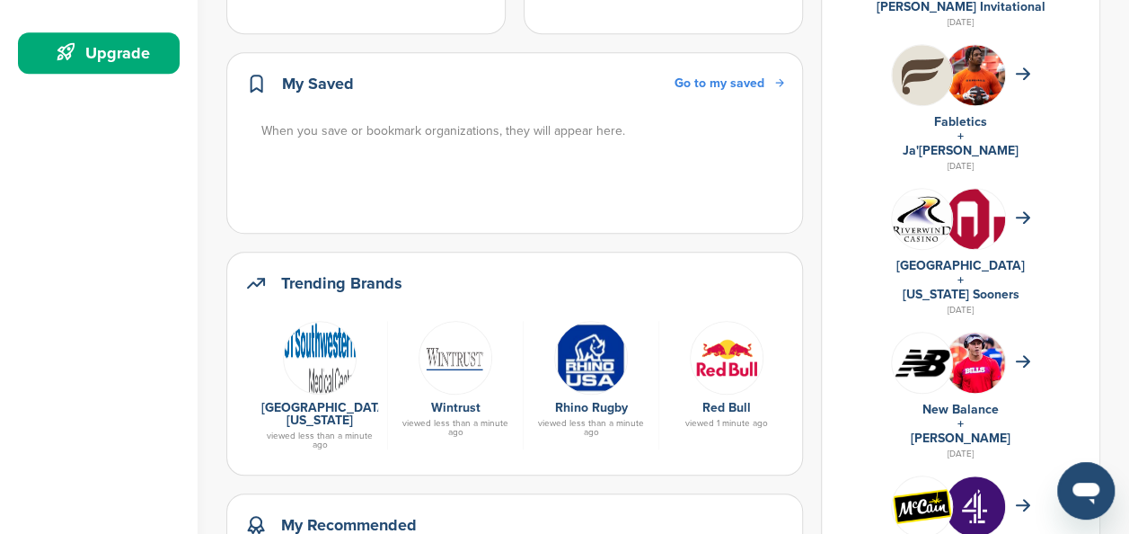
click at [582, 370] on img at bounding box center [591, 358] width 74 height 74
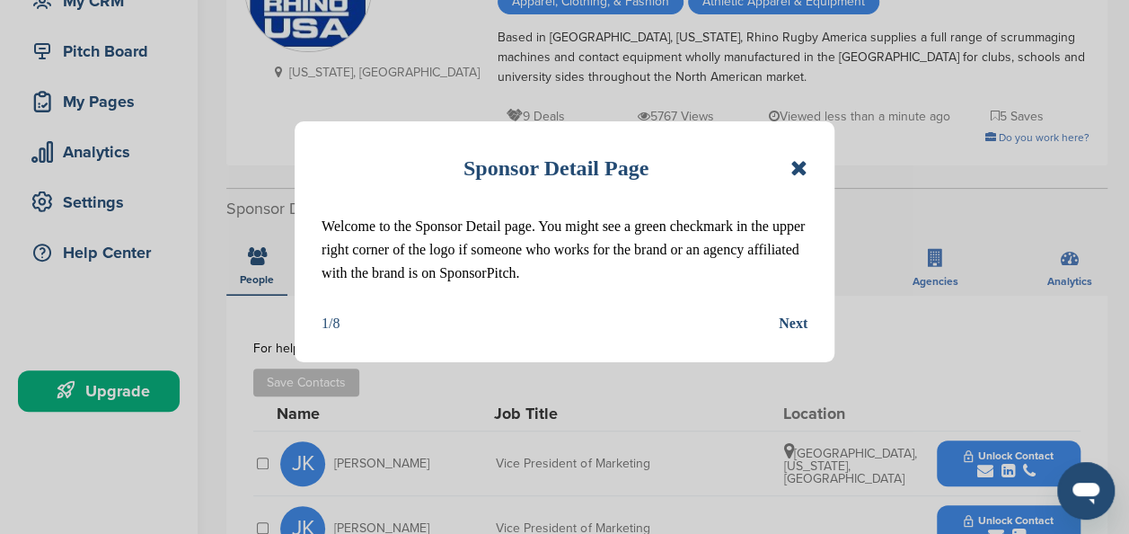
scroll to position [205, 0]
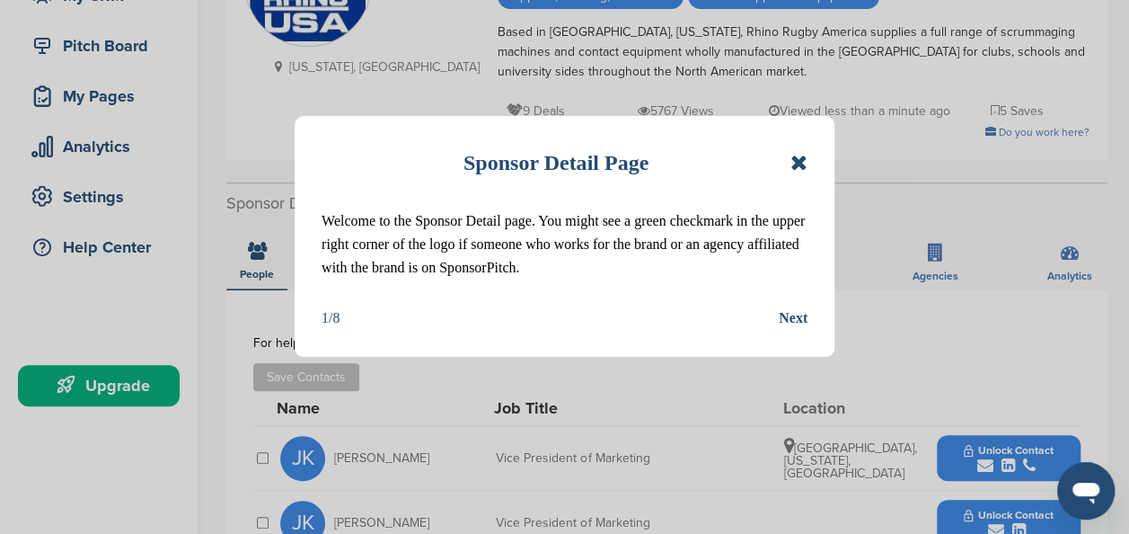
click at [789, 314] on div "Next" at bounding box center [793, 317] width 29 height 23
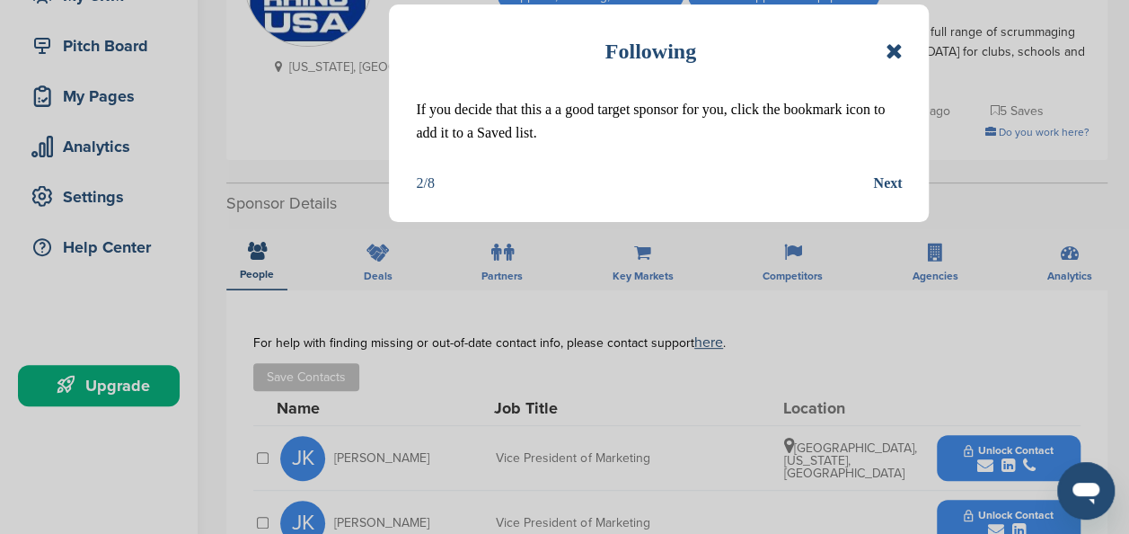
click at [905, 180] on div "Following If you decide that this a a good target sponsor for you, click the bo…" at bounding box center [659, 112] width 540 height 217
click at [891, 179] on div "Next" at bounding box center [887, 183] width 29 height 23
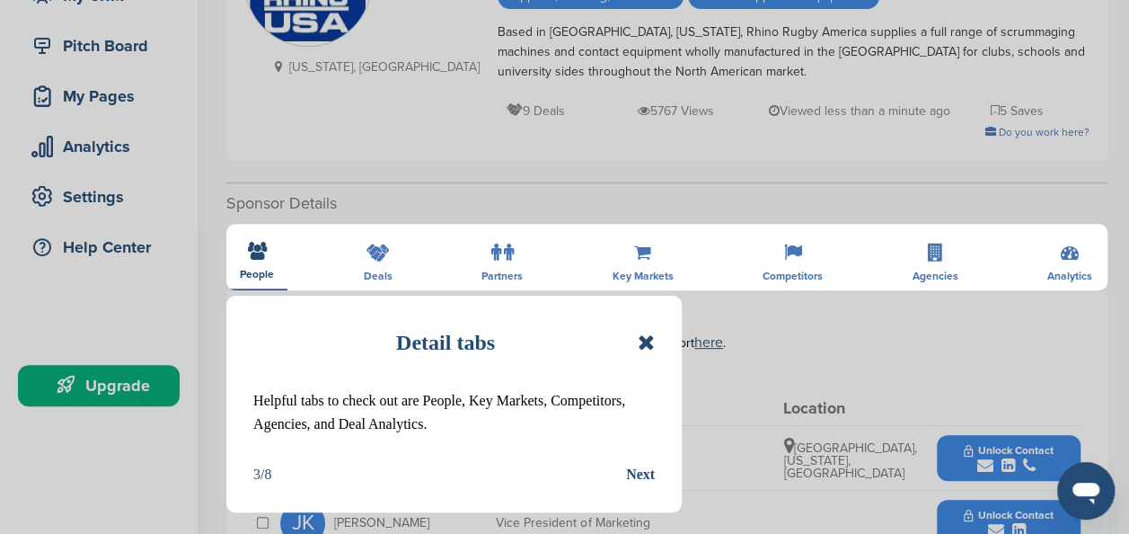
click at [648, 482] on div "Next" at bounding box center [640, 474] width 29 height 23
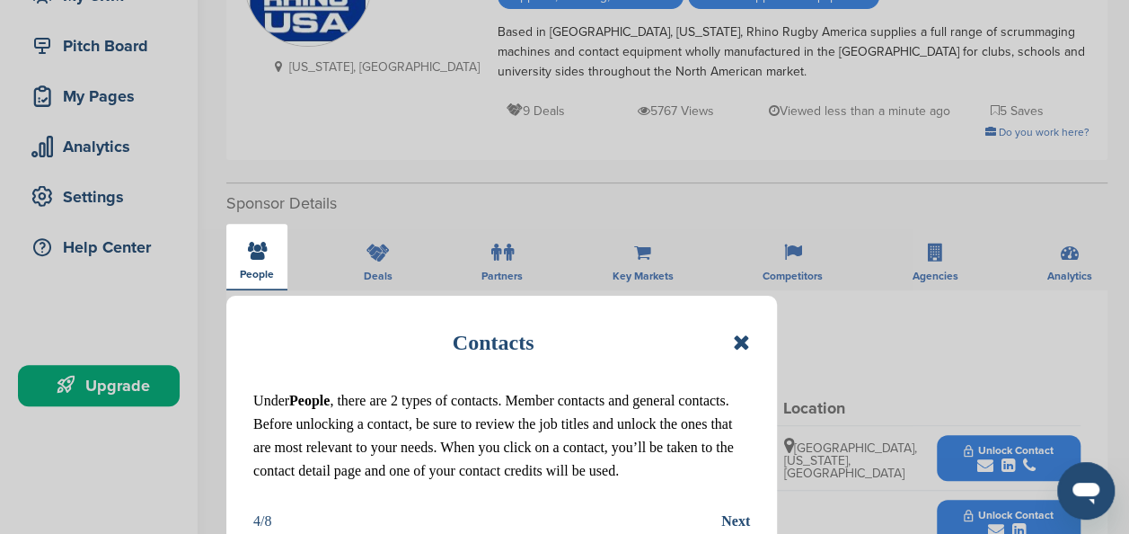
click at [733, 513] on div "Next" at bounding box center [736, 520] width 29 height 23
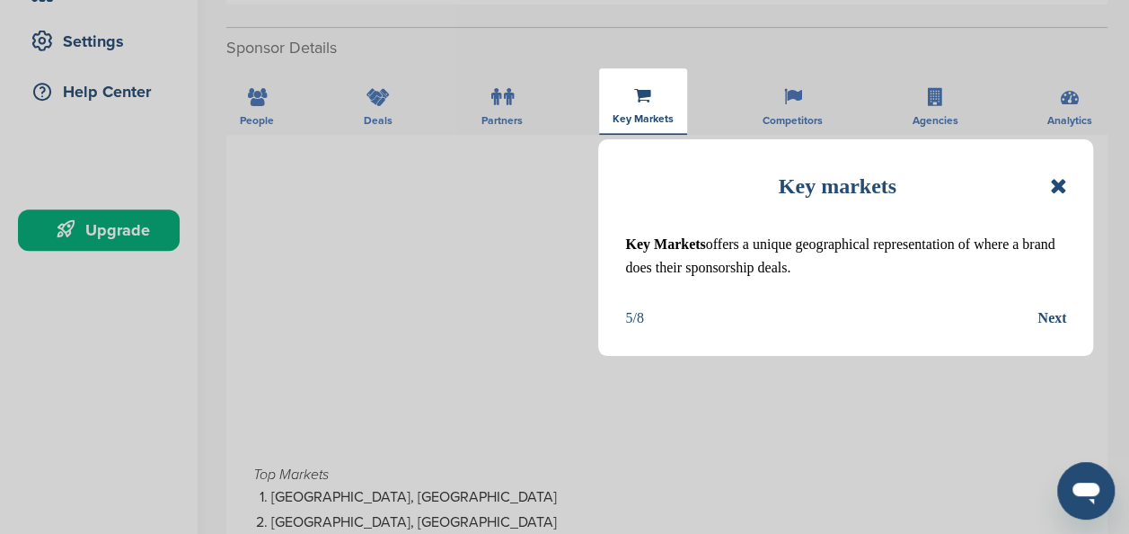
scroll to position [361, 0]
click at [1054, 305] on div "Key markets Key Markets offers a unique geographical representation of where a …" at bounding box center [845, 247] width 495 height 217
click at [1050, 315] on div "Next" at bounding box center [1052, 317] width 29 height 23
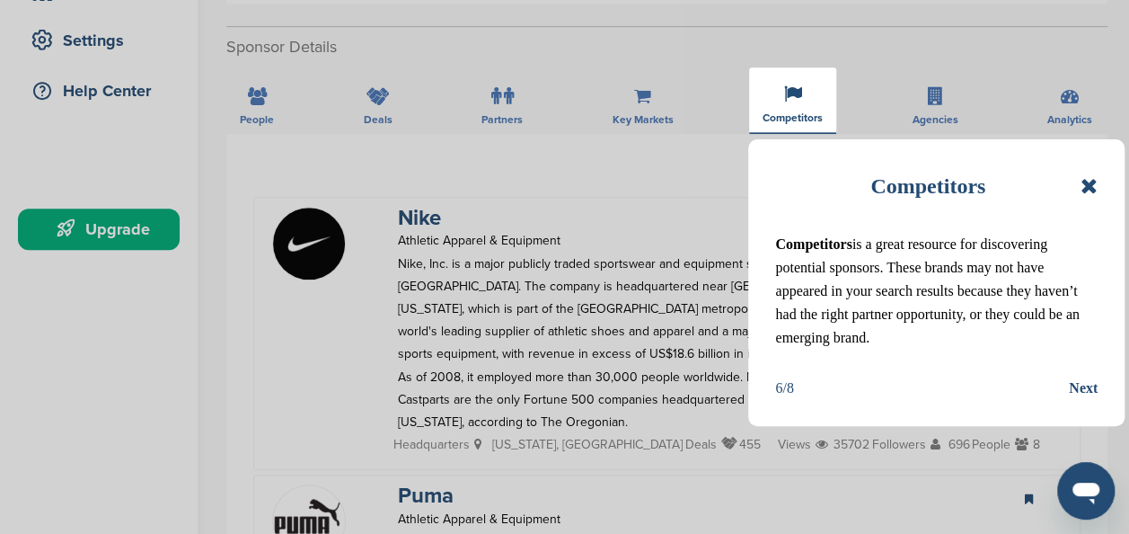
click at [1084, 386] on div "Next" at bounding box center [1083, 387] width 29 height 23
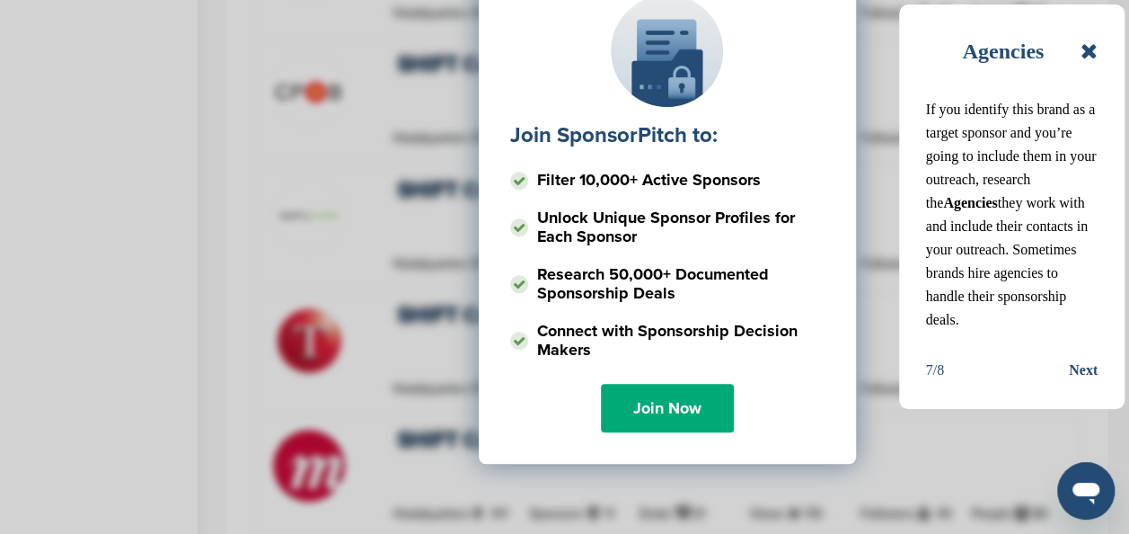
scroll to position [695, 0]
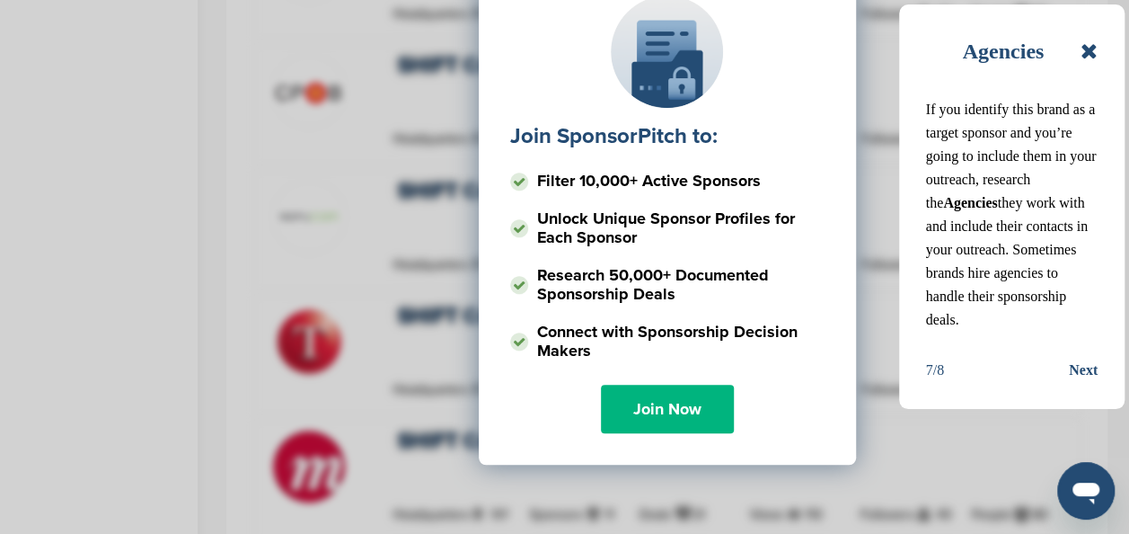
click at [671, 418] on link "Join Now" at bounding box center [667, 409] width 133 height 49
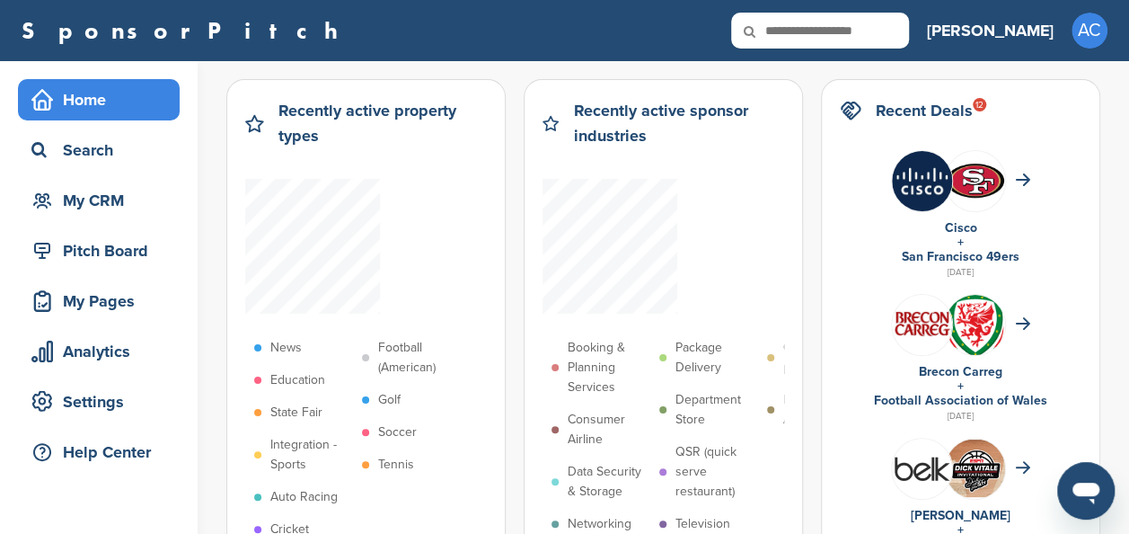
click at [253, 123] on icon at bounding box center [254, 123] width 19 height 19
click at [322, 327] on div "News Education State Fair Integration - Sports Auto Racing Cricket Football (Am…" at bounding box center [366, 362] width 242 height 367
click at [291, 382] on p "Education" at bounding box center [297, 380] width 55 height 20
click at [303, 377] on p "Education" at bounding box center [297, 380] width 55 height 20
click at [295, 370] on p "Education" at bounding box center [297, 380] width 55 height 20
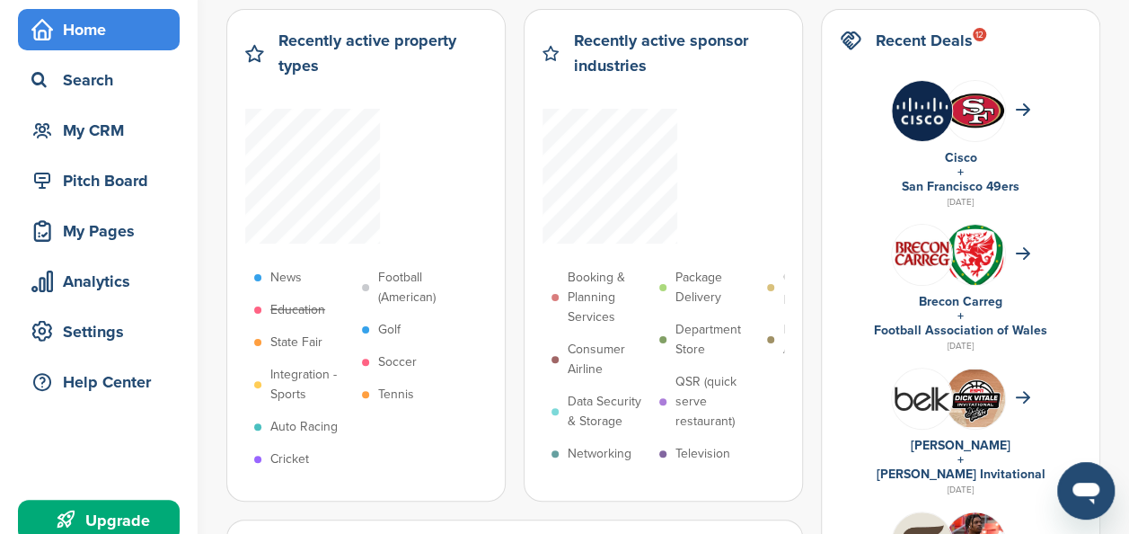
scroll to position [71, 0]
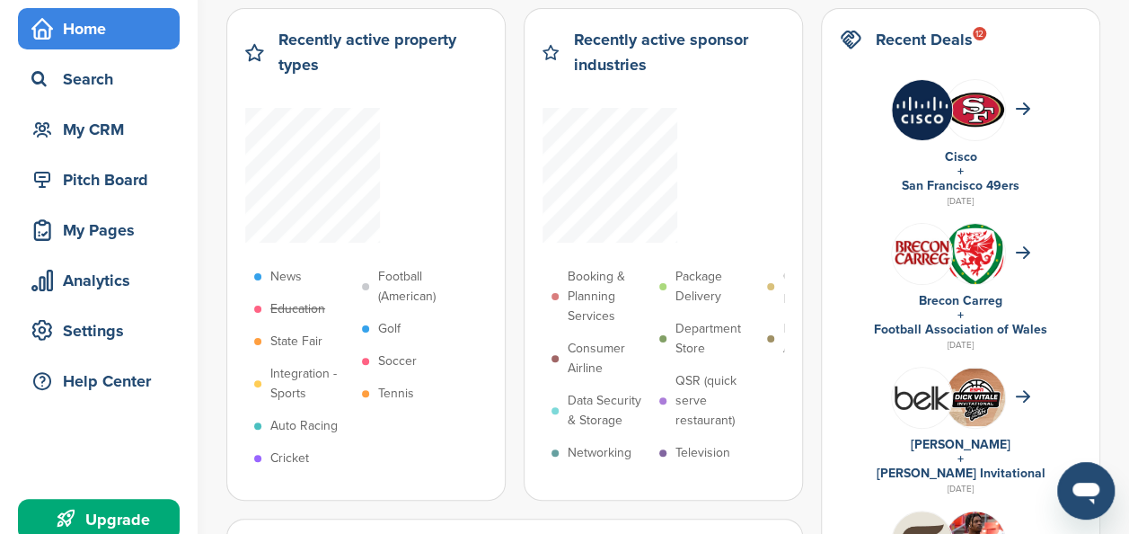
click at [388, 319] on p "Golf" at bounding box center [389, 329] width 22 height 20
click at [385, 359] on p "Soccer" at bounding box center [397, 361] width 39 height 20
click at [285, 274] on p "News" at bounding box center [285, 277] width 31 height 20
click at [329, 426] on p "Auto Racing" at bounding box center [303, 426] width 67 height 20
click at [379, 392] on p "Tennis" at bounding box center [396, 394] width 36 height 20
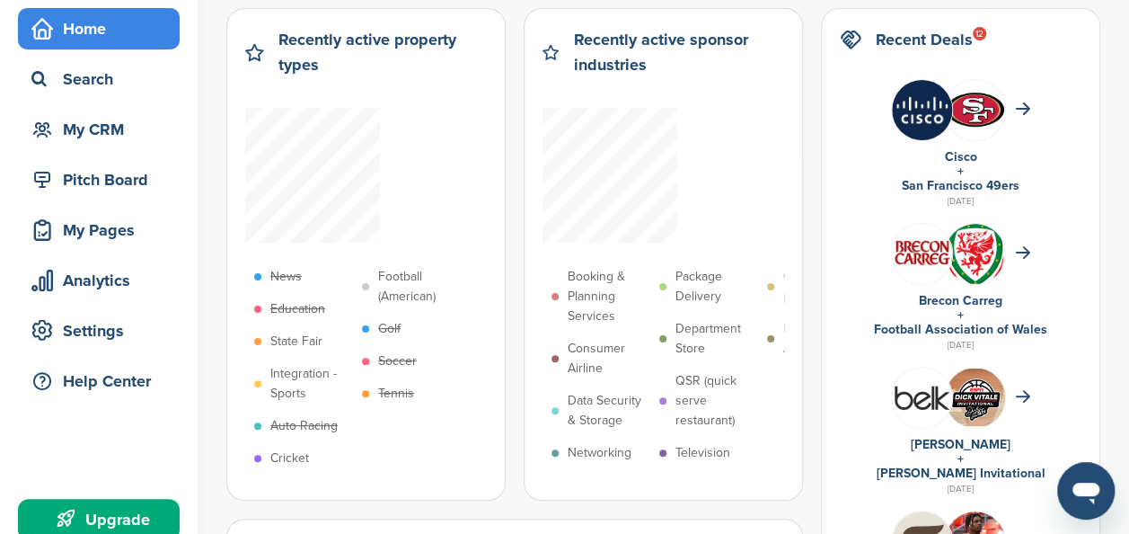
click at [379, 392] on p "Tennis" at bounding box center [396, 394] width 36 height 20
click at [311, 336] on p "State Fair" at bounding box center [296, 342] width 52 height 20
click at [289, 359] on ul "News Education State Fair Integration - Sports Auto Racing Cricket Football (Am…" at bounding box center [335, 368] width 180 height 214
click at [288, 365] on p "Integration - Sports" at bounding box center [311, 384] width 83 height 40
click at [382, 279] on p "Football (American)" at bounding box center [419, 287] width 83 height 40
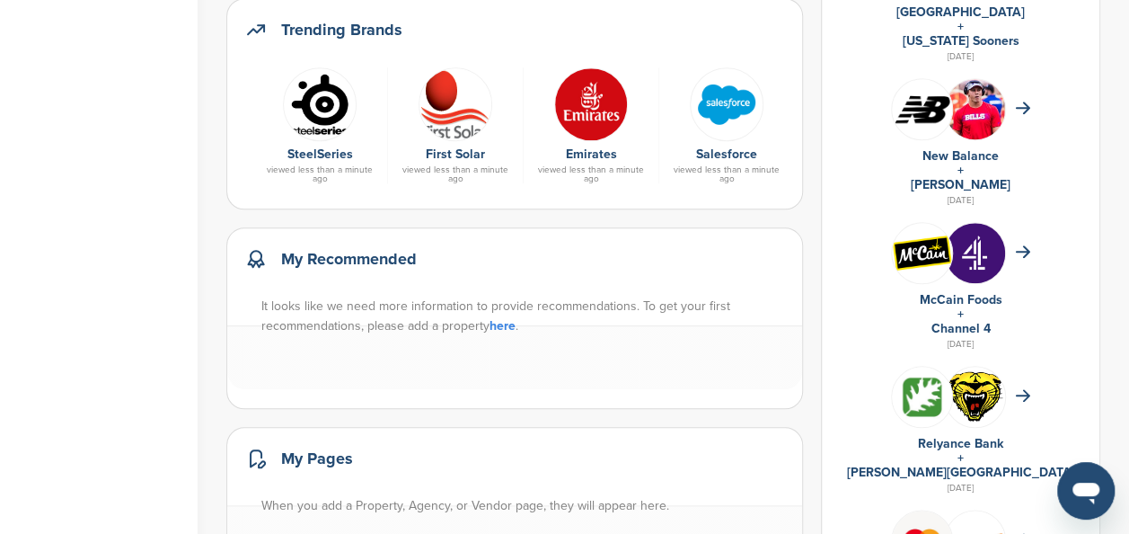
scroll to position [786, 0]
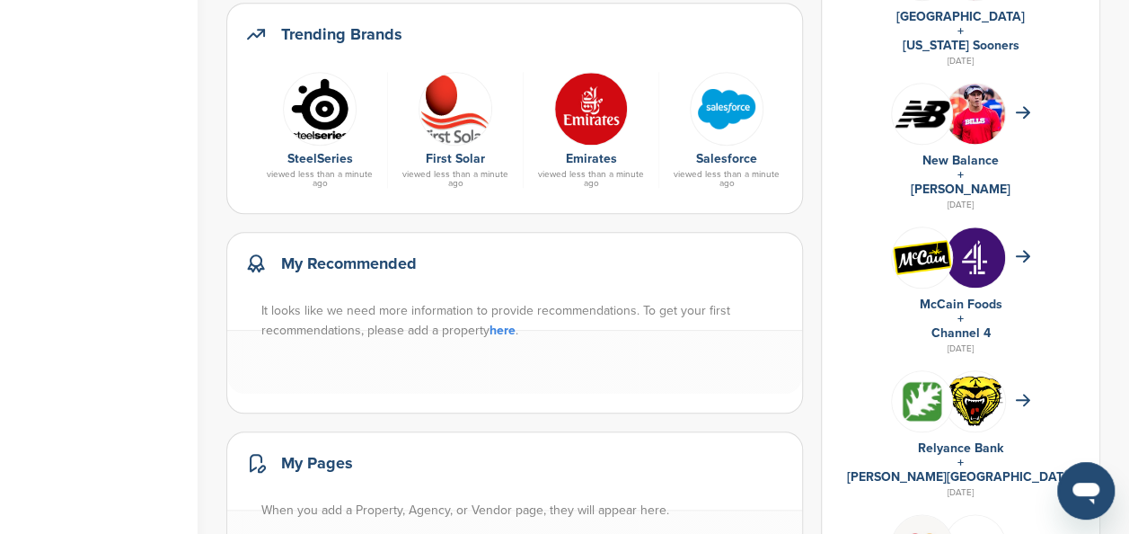
click at [566, 153] on link "Emirates" at bounding box center [591, 158] width 51 height 15
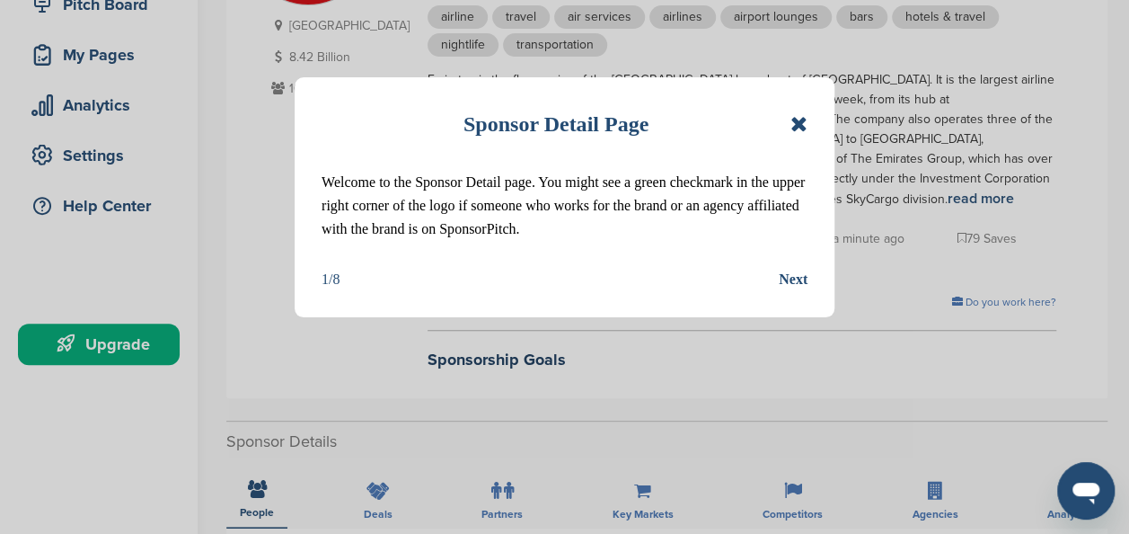
scroll to position [247, 0]
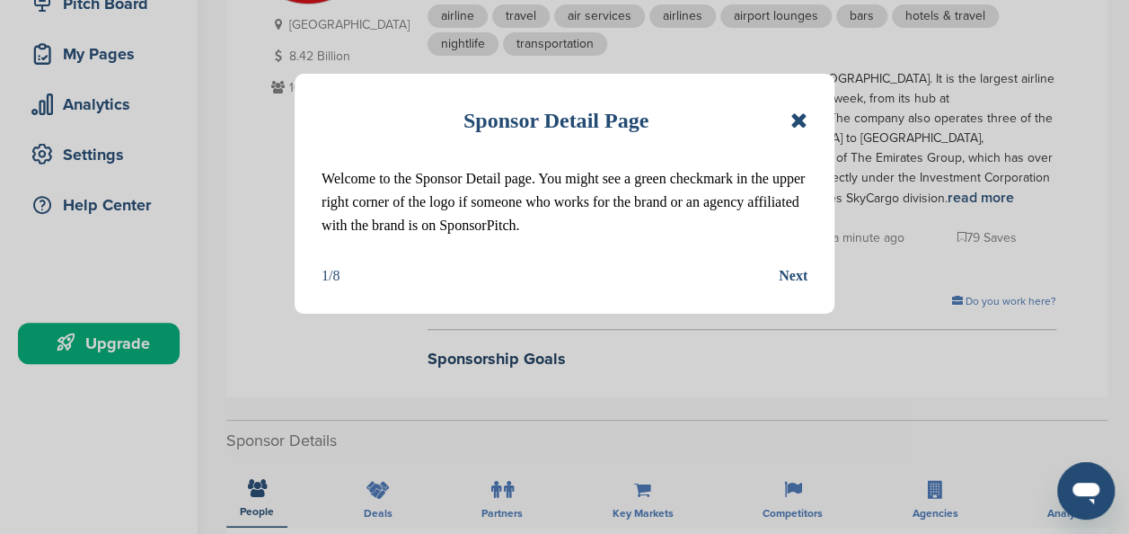
click at [800, 273] on div "Next" at bounding box center [793, 275] width 29 height 23
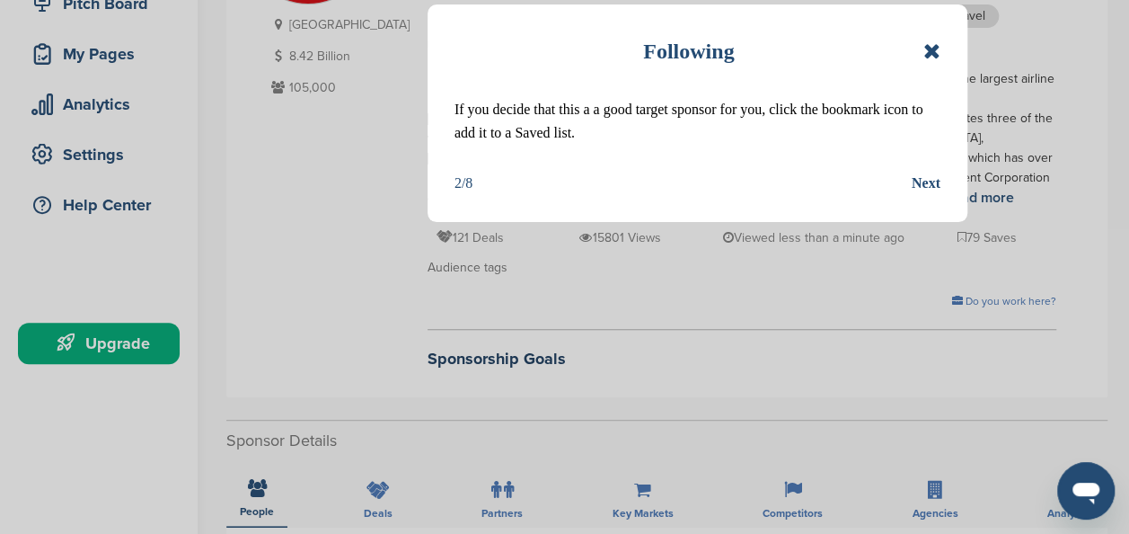
click at [918, 180] on div "Next" at bounding box center [926, 183] width 29 height 23
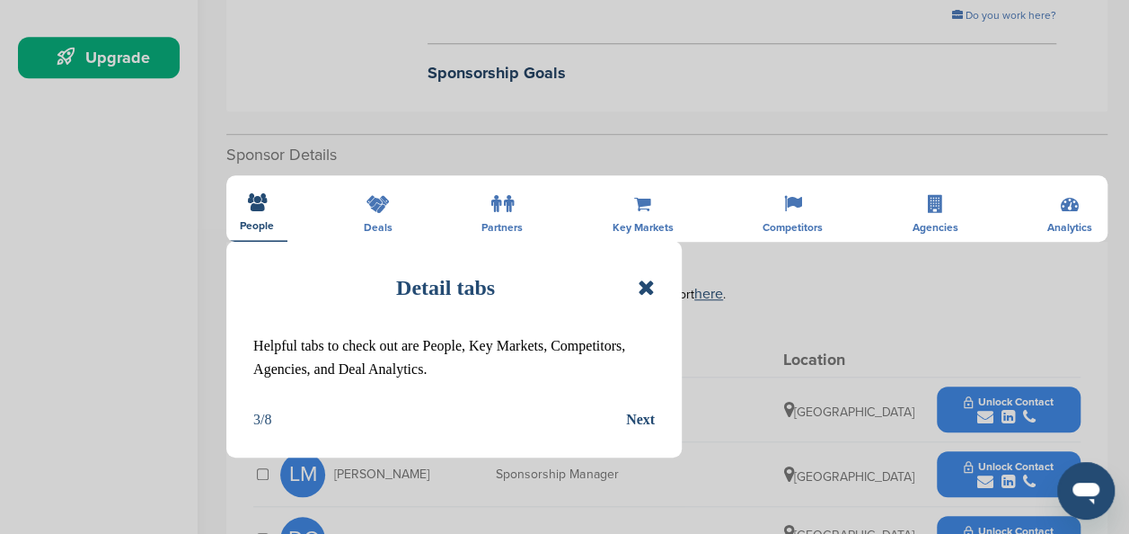
scroll to position [544, 0]
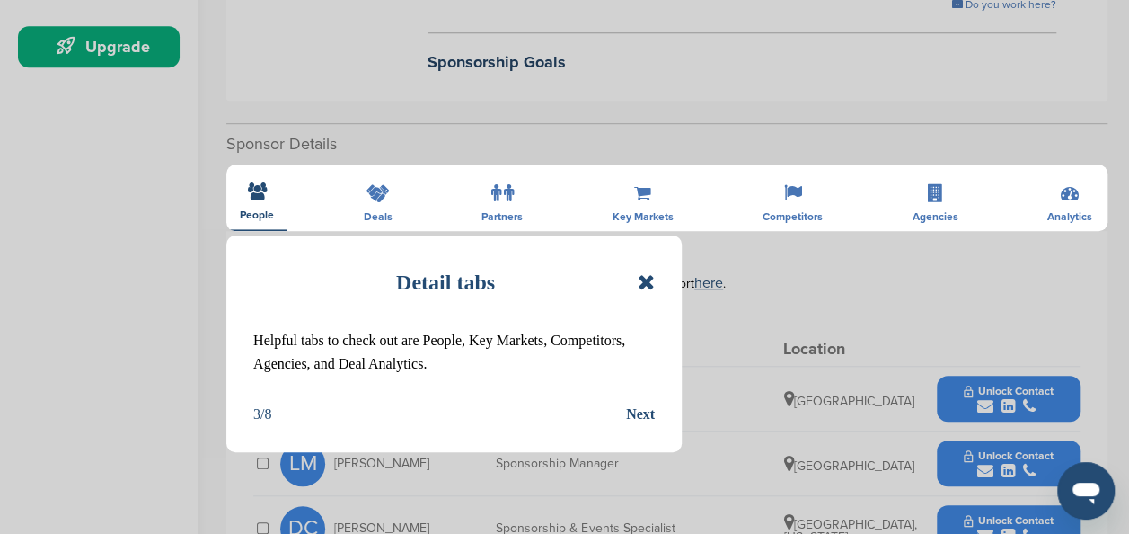
click at [640, 411] on div "Next" at bounding box center [640, 414] width 29 height 23
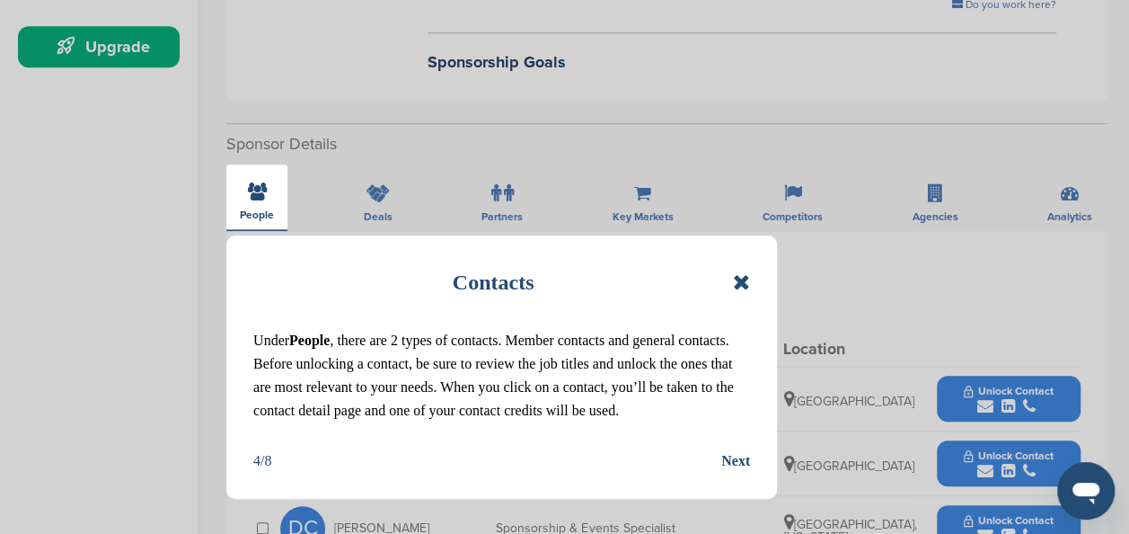
click at [740, 459] on div "Next" at bounding box center [736, 460] width 29 height 23
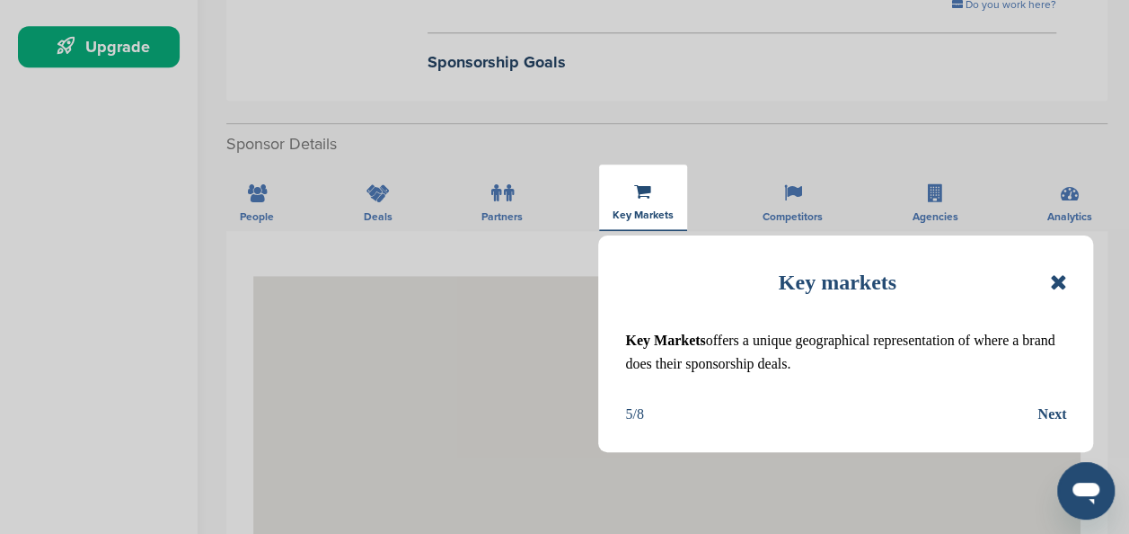
drag, startPoint x: 1060, startPoint y: 408, endPoint x: 919, endPoint y: 421, distance: 141.6
click at [919, 421] on div "5/8 Next" at bounding box center [845, 414] width 441 height 23
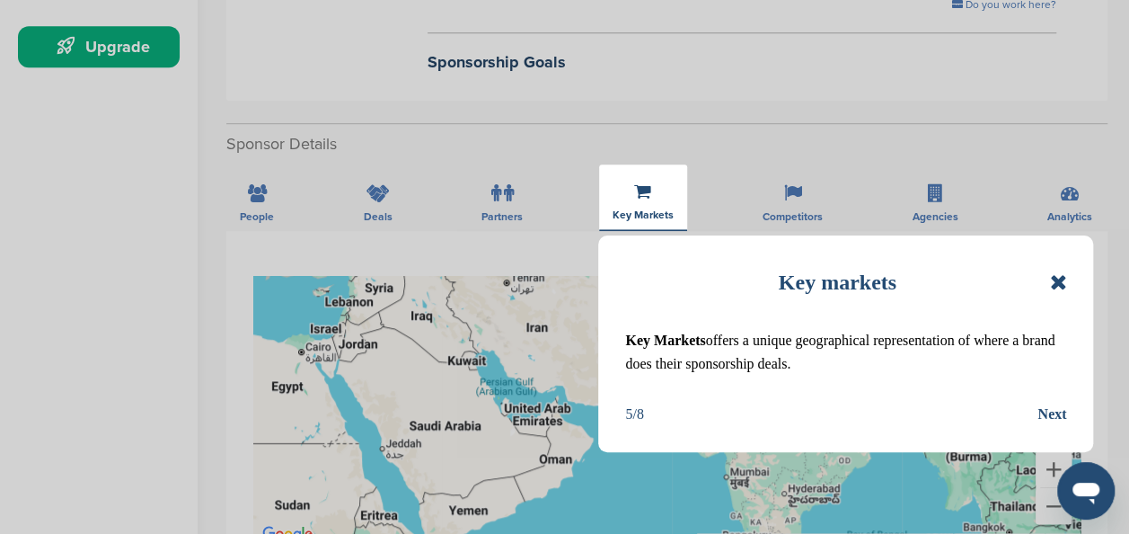
click at [1040, 411] on div "Next" at bounding box center [1052, 414] width 29 height 23
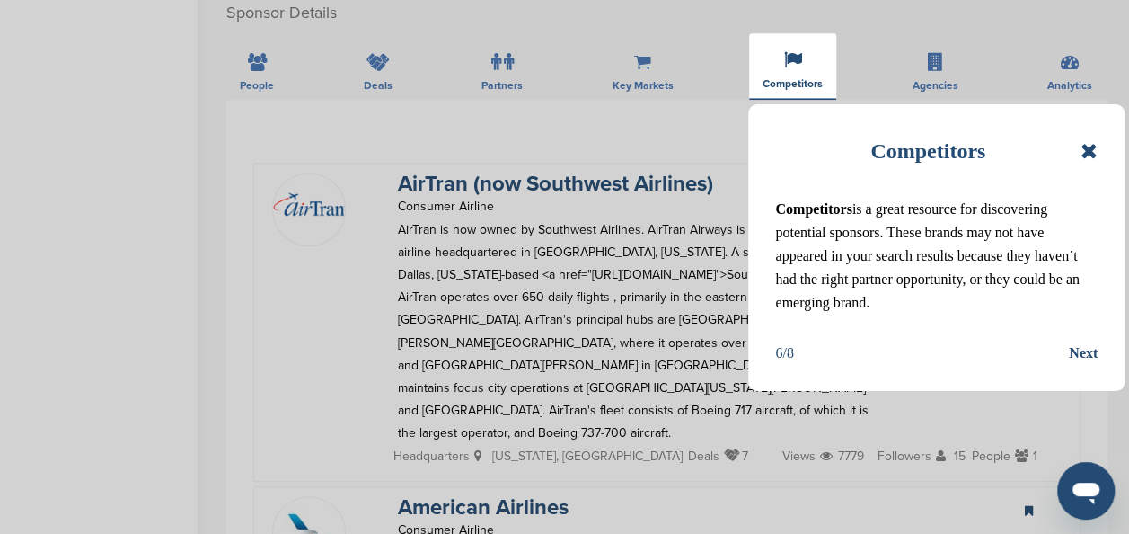
scroll to position [677, 0]
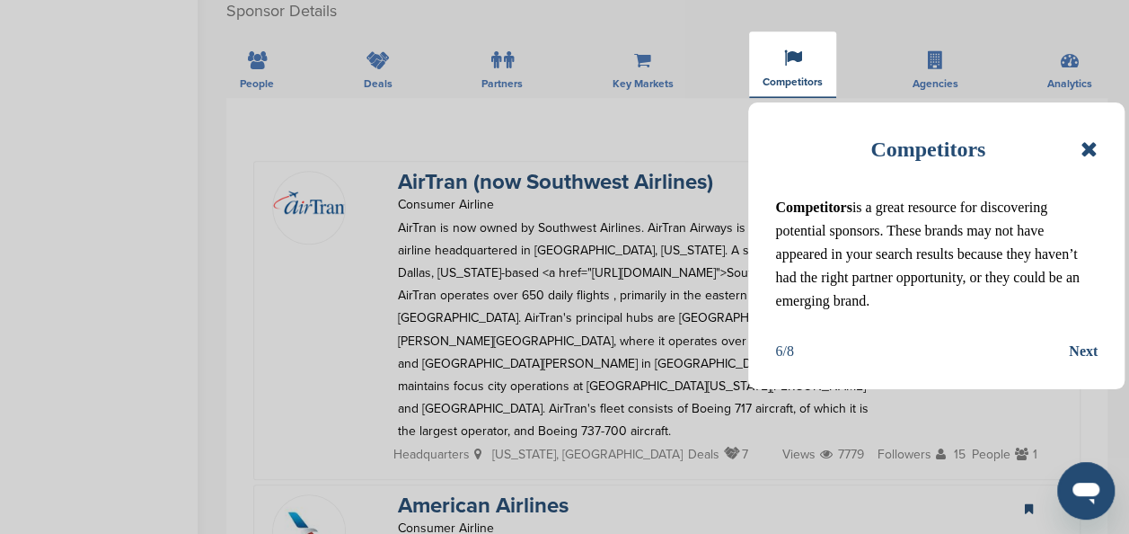
click at [1084, 346] on div "Next" at bounding box center [1083, 351] width 29 height 23
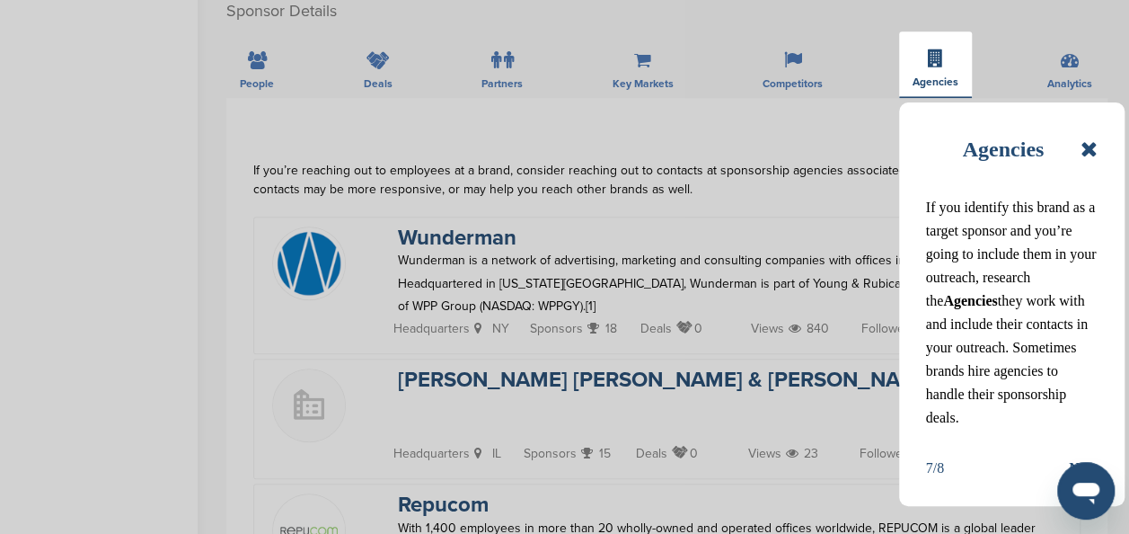
click at [1081, 456] on div "Next" at bounding box center [1083, 467] width 29 height 23
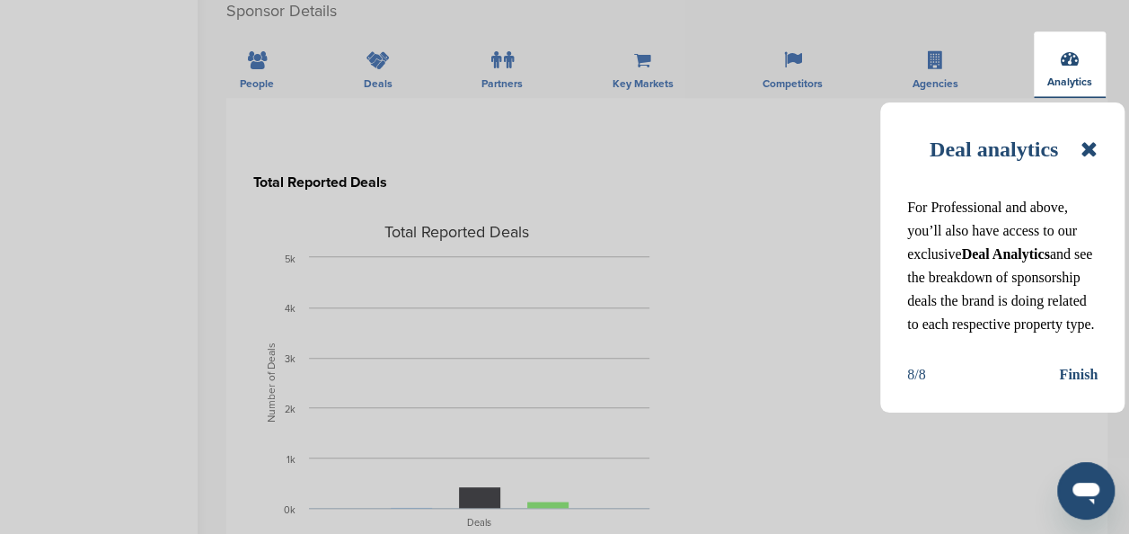
click at [1080, 386] on div "Finish" at bounding box center [1078, 374] width 39 height 23
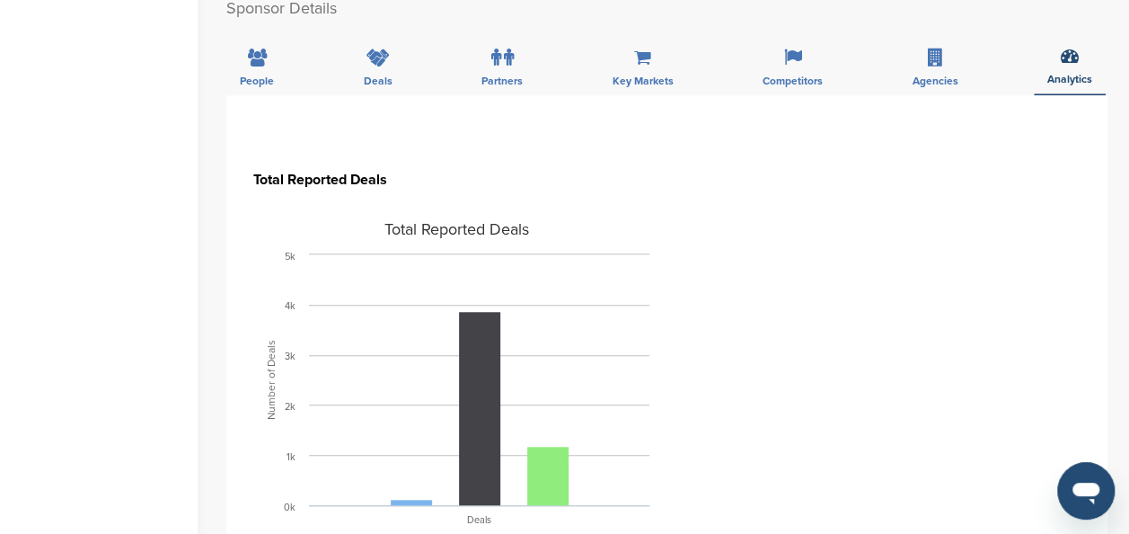
scroll to position [520, 0]
